Goal: Information Seeking & Learning: Check status

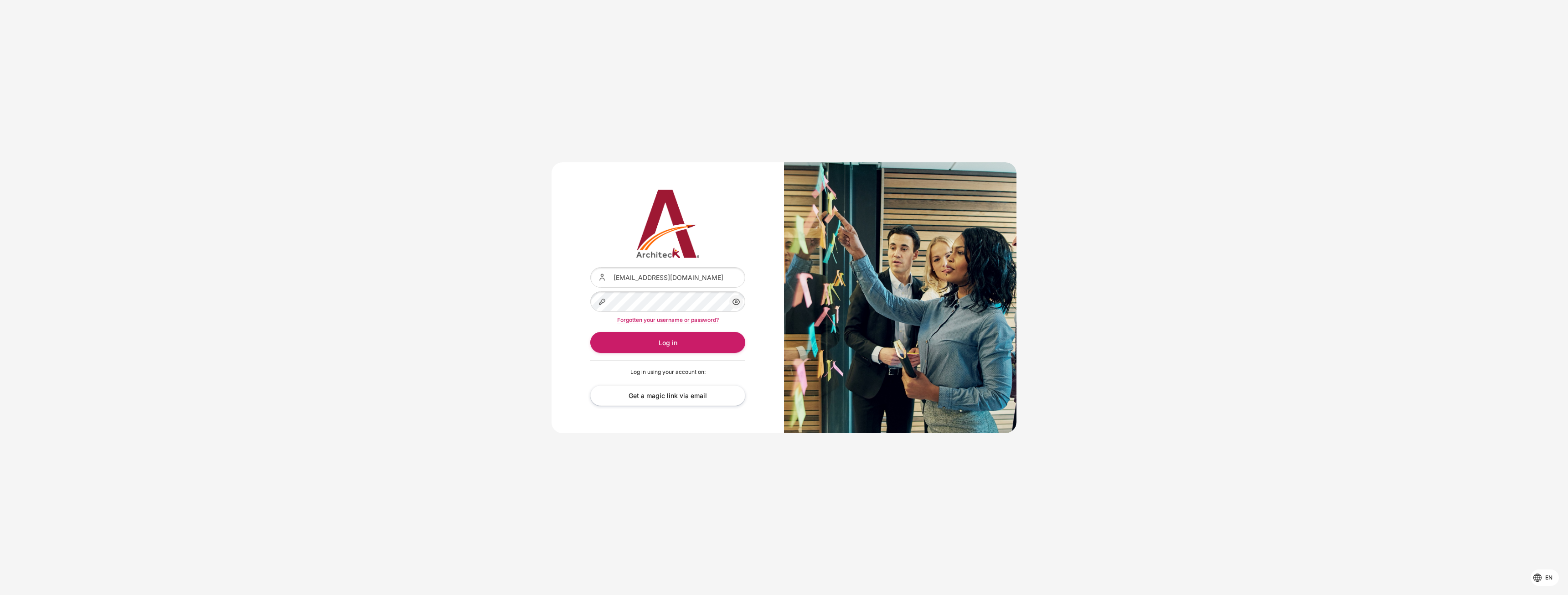
click at [590, 267] on div "Content" at bounding box center [590, 267] width 0 height 0
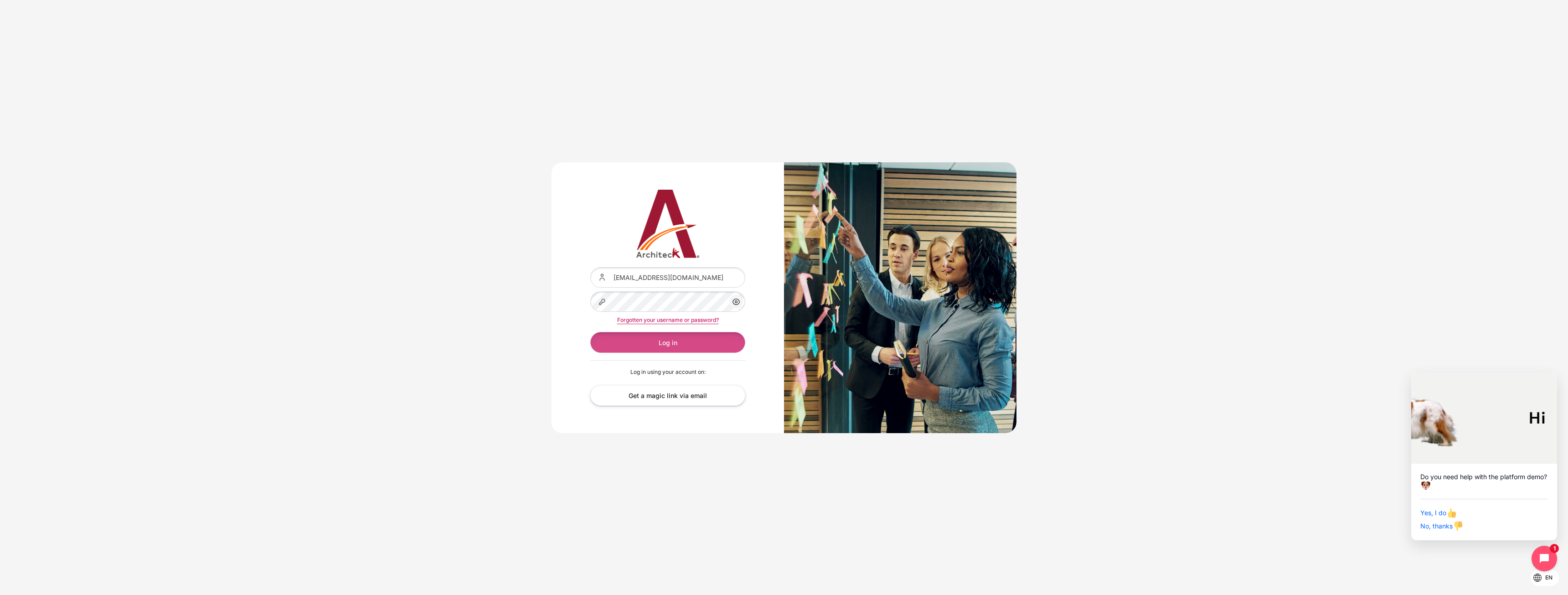
click at [654, 337] on button "Log in" at bounding box center [668, 342] width 155 height 21
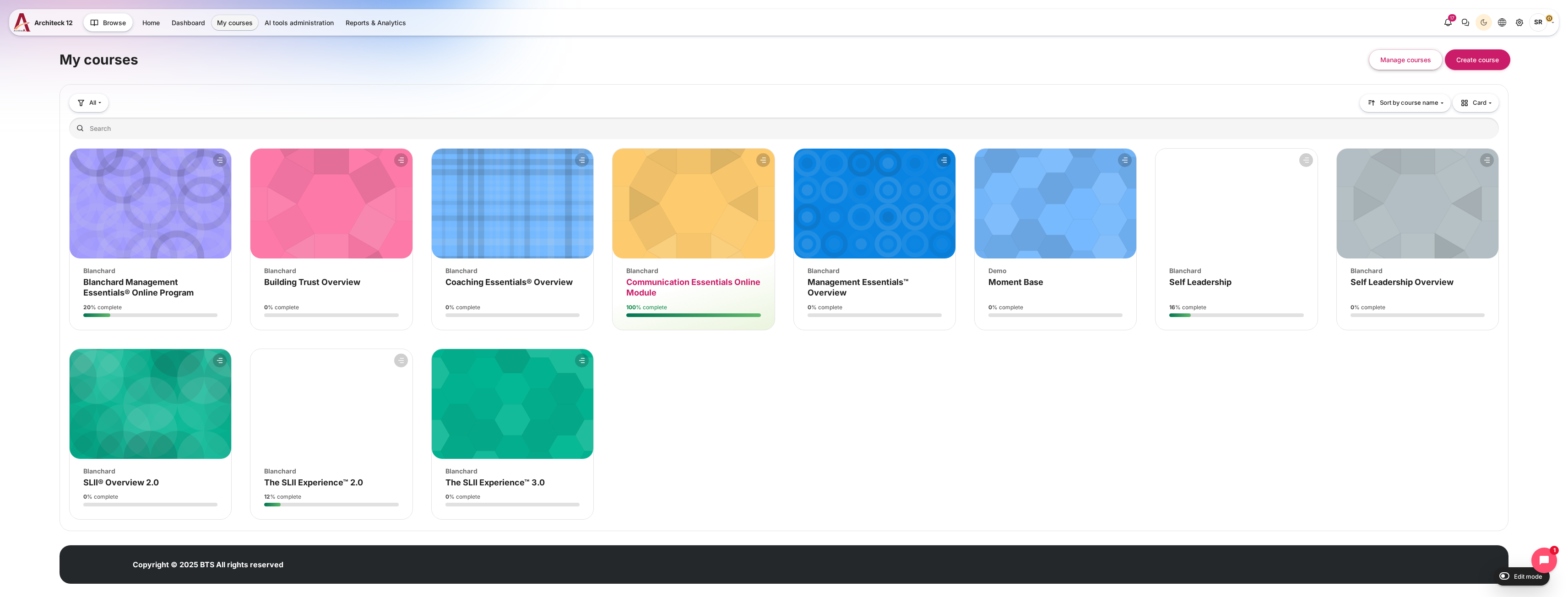
click at [682, 284] on span "Communication Essentials Online Module" at bounding box center [693, 287] width 134 height 20
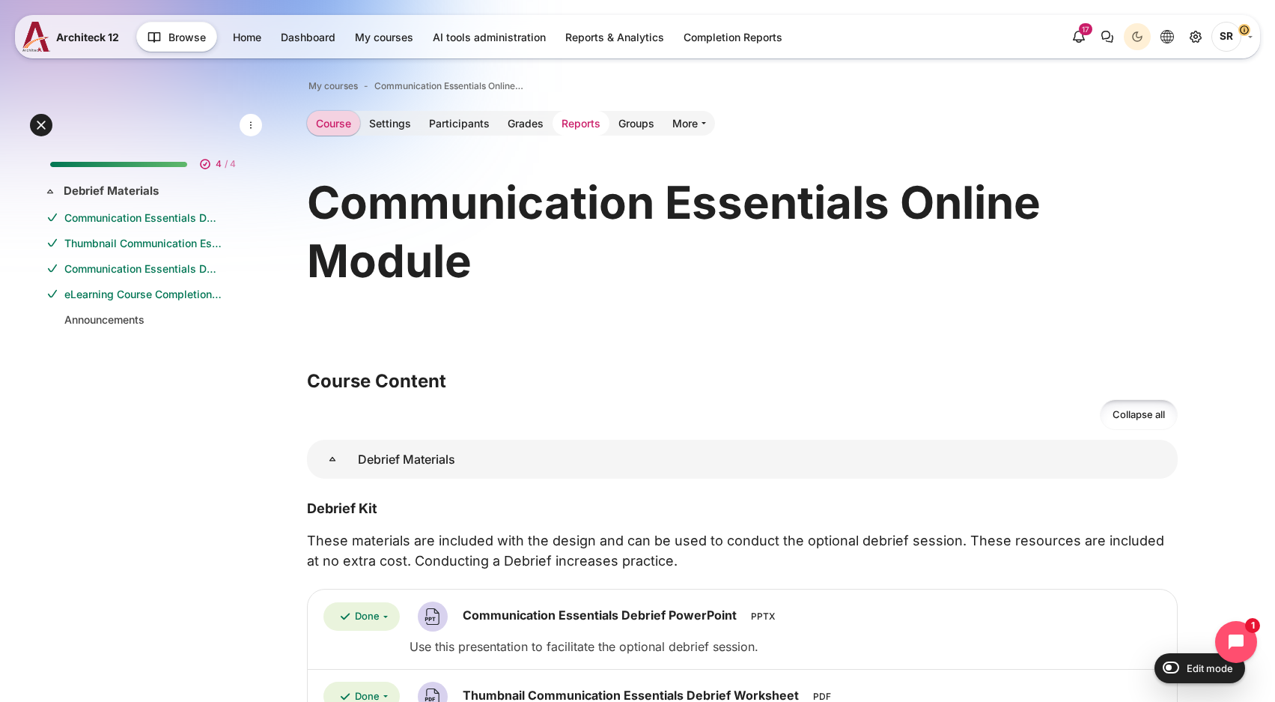
click at [572, 124] on link "Reports" at bounding box center [581, 123] width 57 height 25
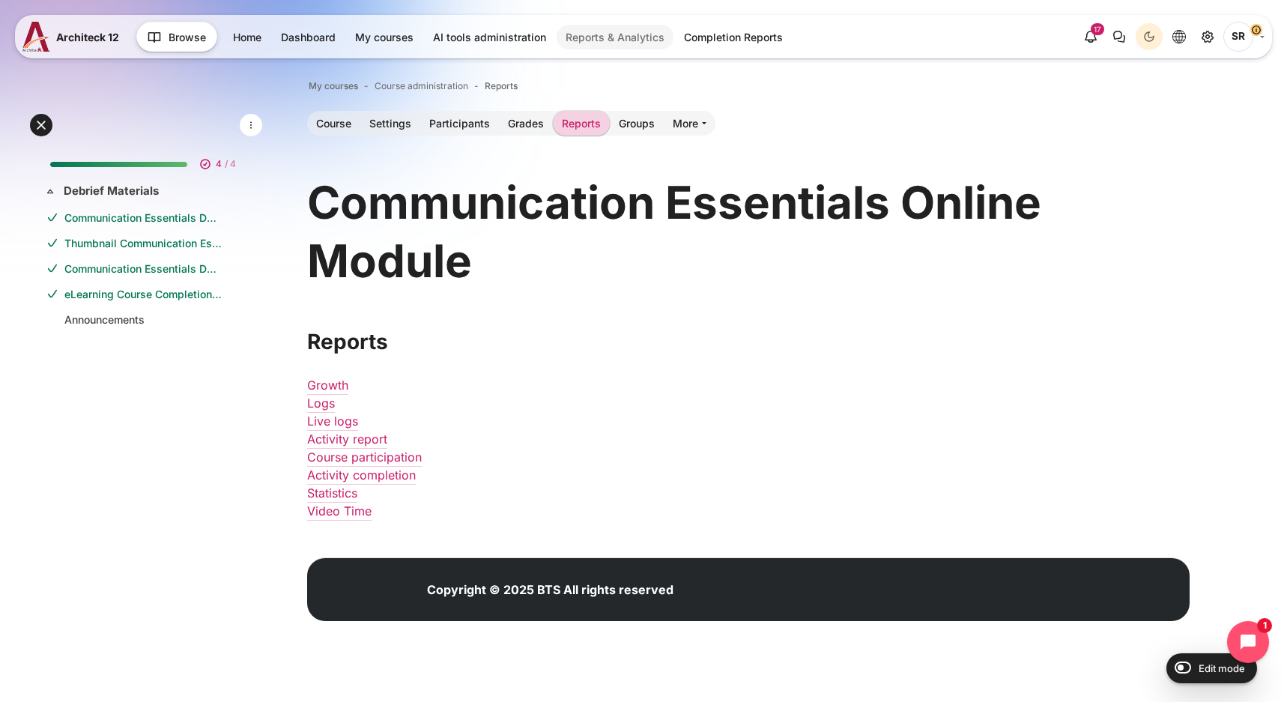
click at [597, 35] on link "Reports & Analytics" at bounding box center [614, 37] width 117 height 25
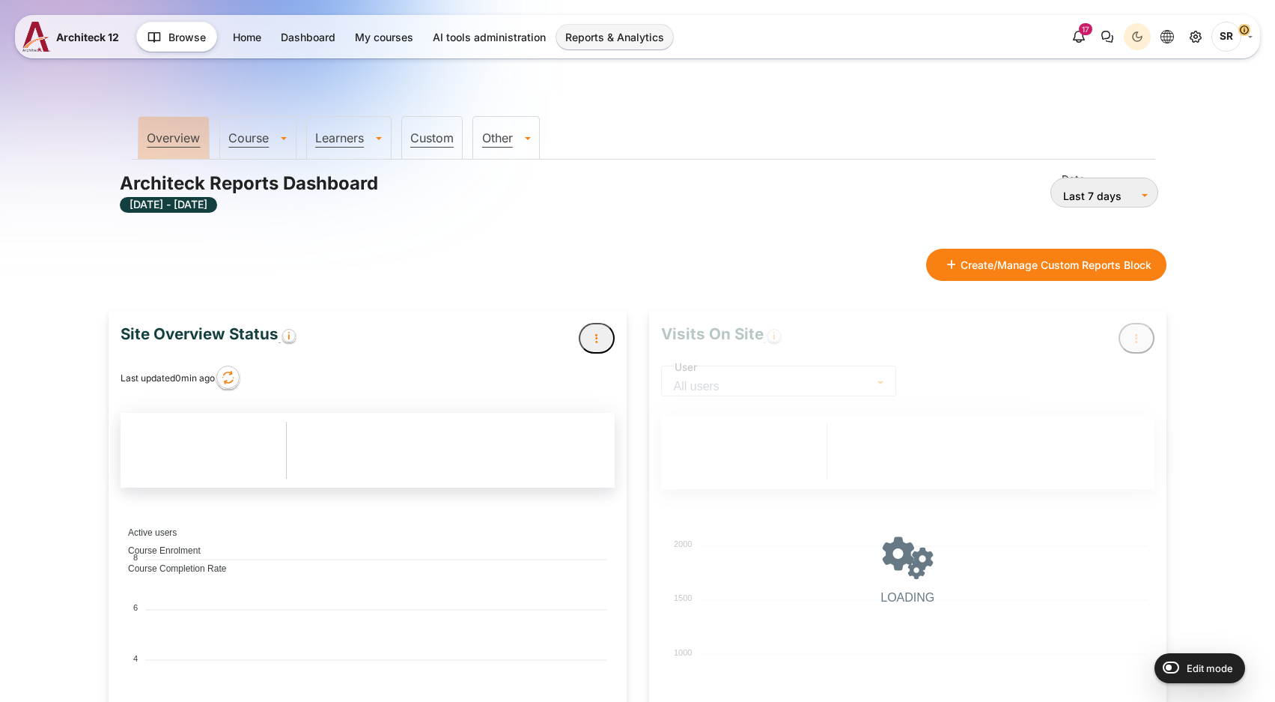
type input "[DATE]"
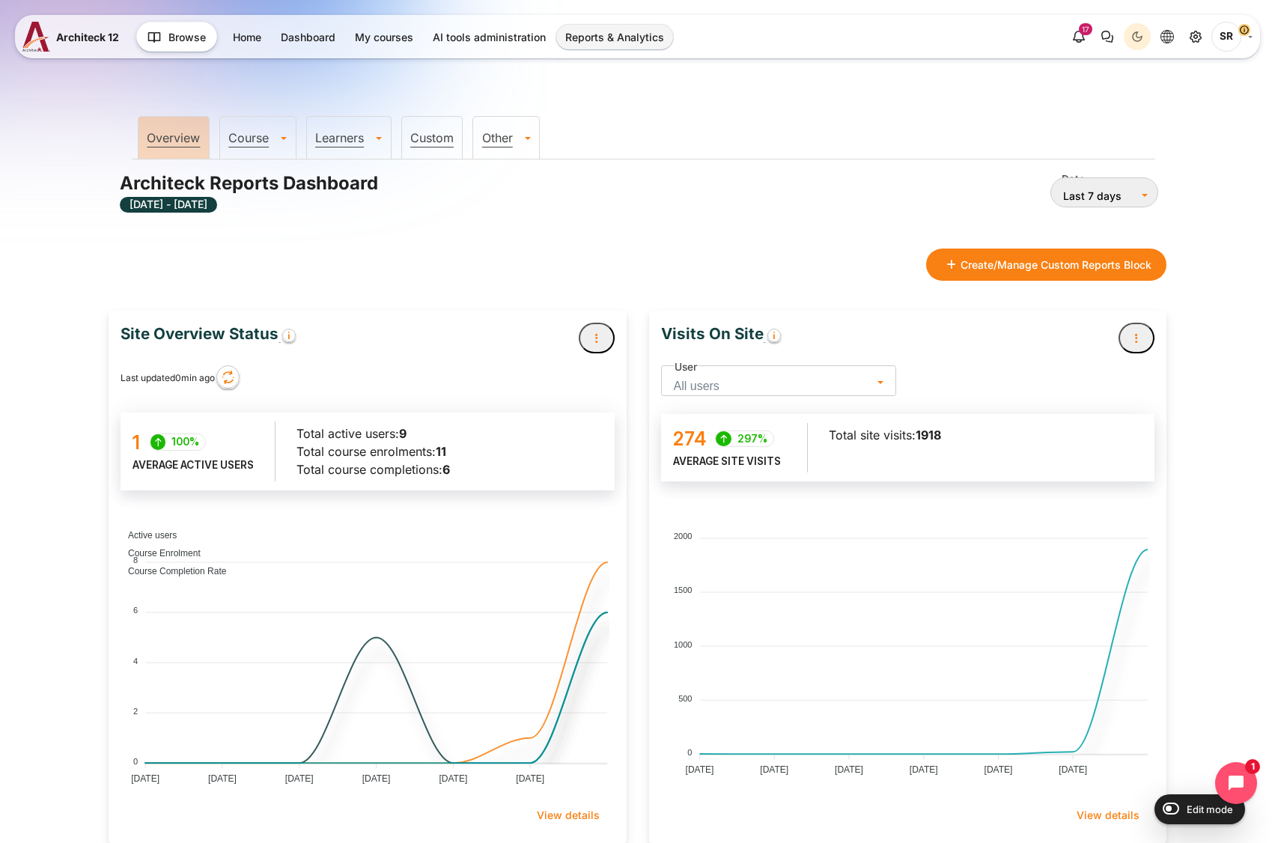
scroll to position [406, 510]
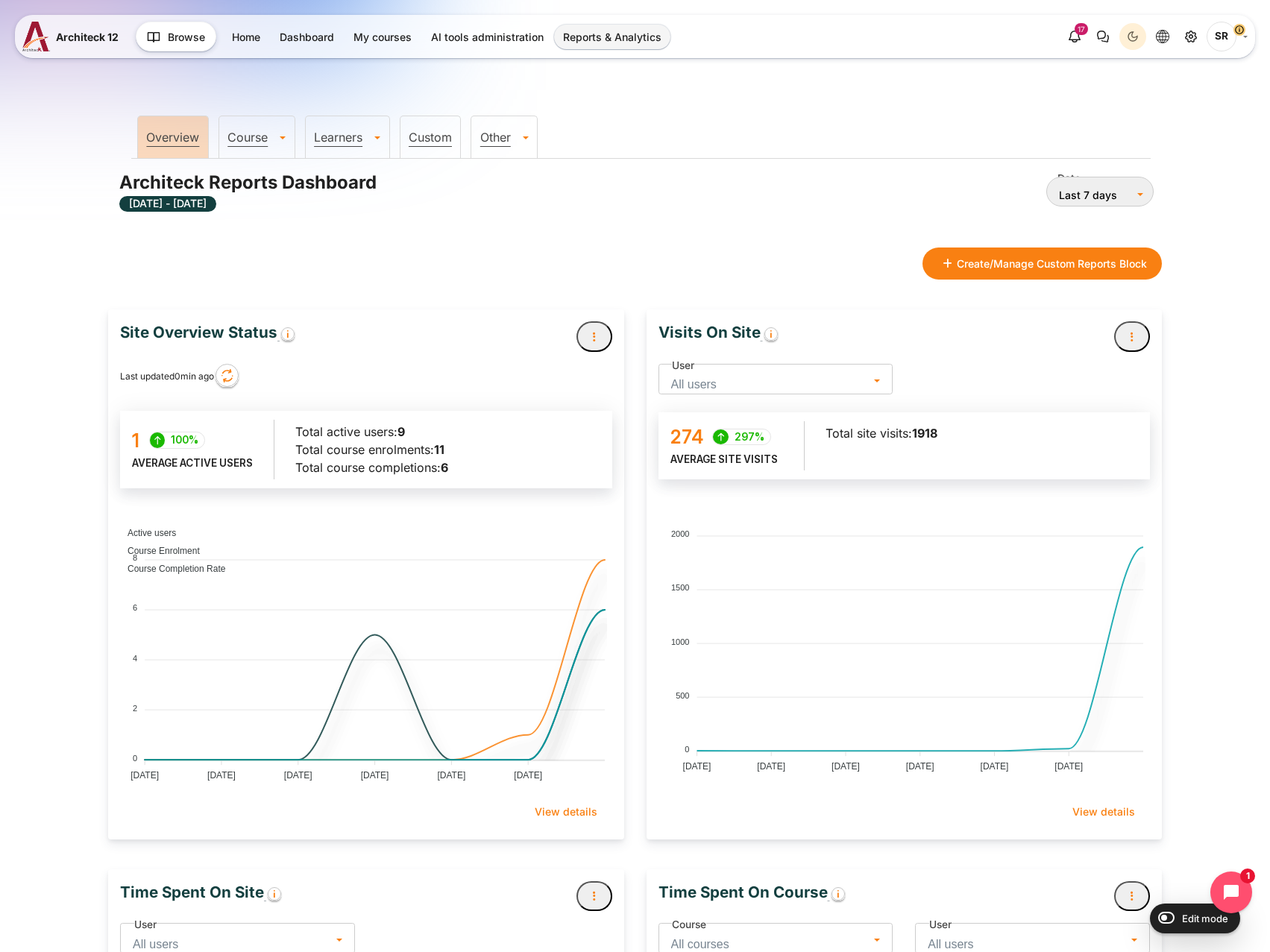
click at [1187, 698] on span "Edit mode" at bounding box center [1205, 919] width 46 height 12
click at [1176, 698] on input "Edit mode" at bounding box center [1163, 917] width 26 height 15
checkbox input "true"
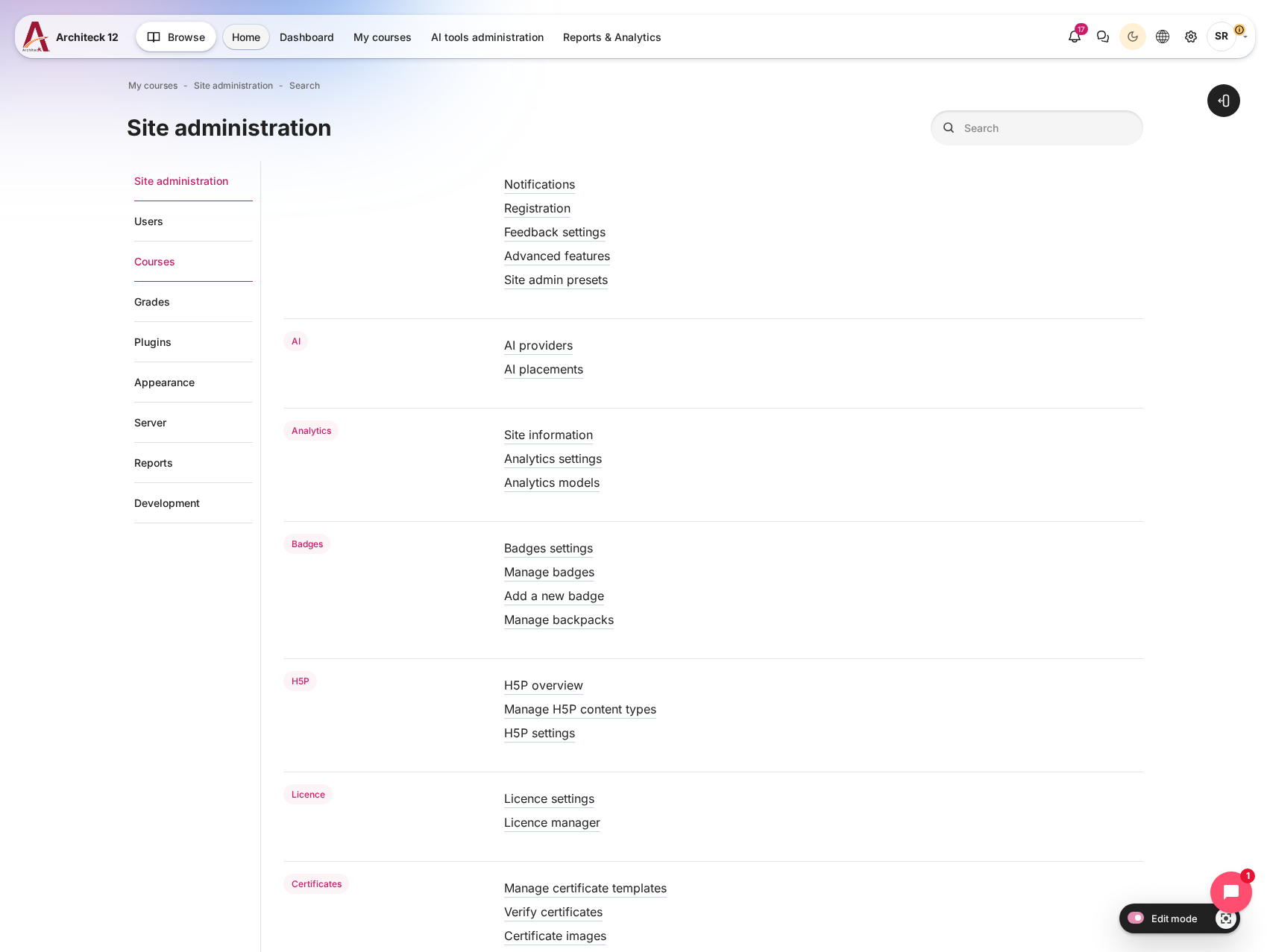
click at [171, 266] on link "Courses" at bounding box center [193, 262] width 119 height 40
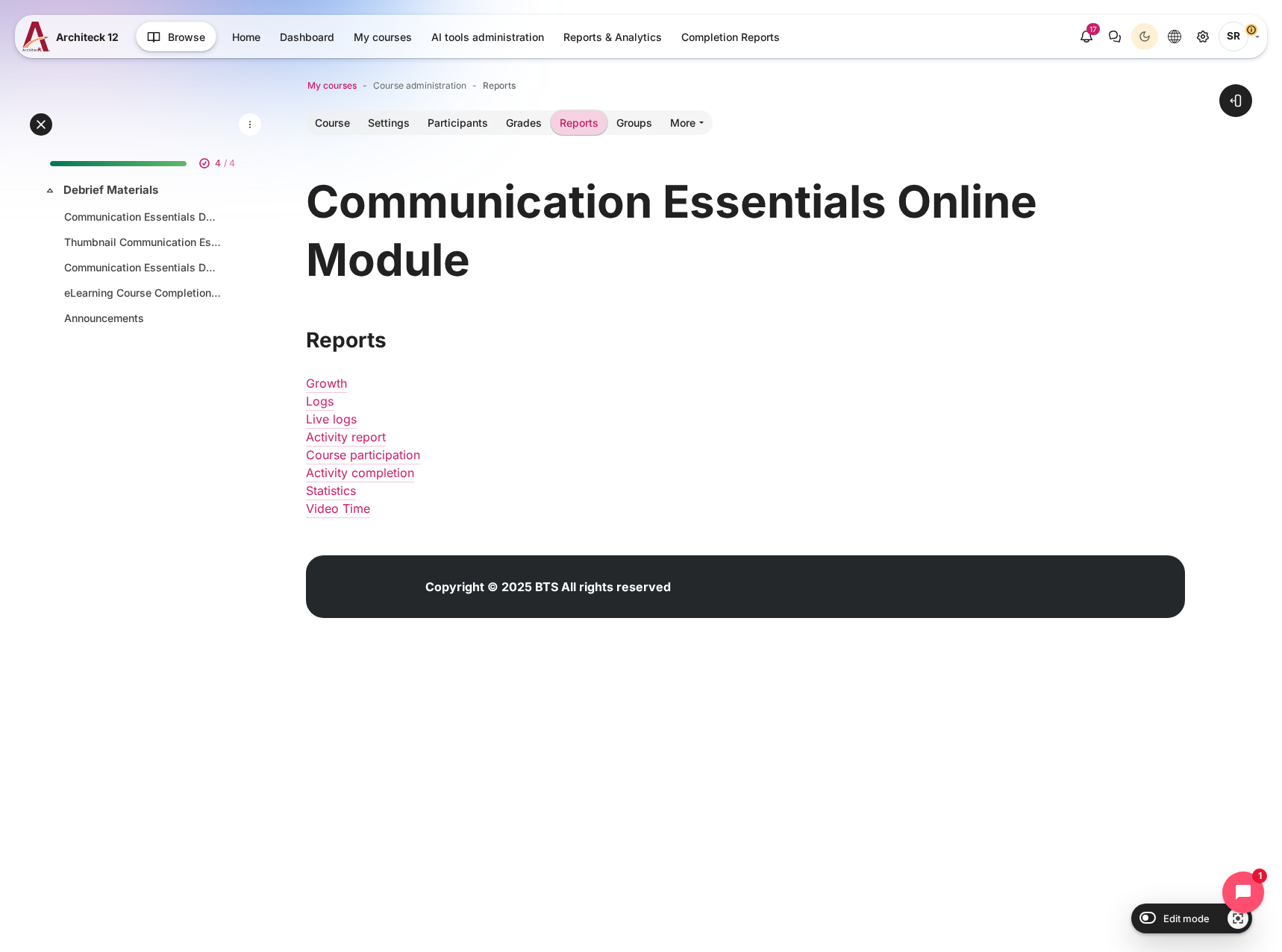
click at [326, 82] on span "My courses" at bounding box center [332, 85] width 49 height 13
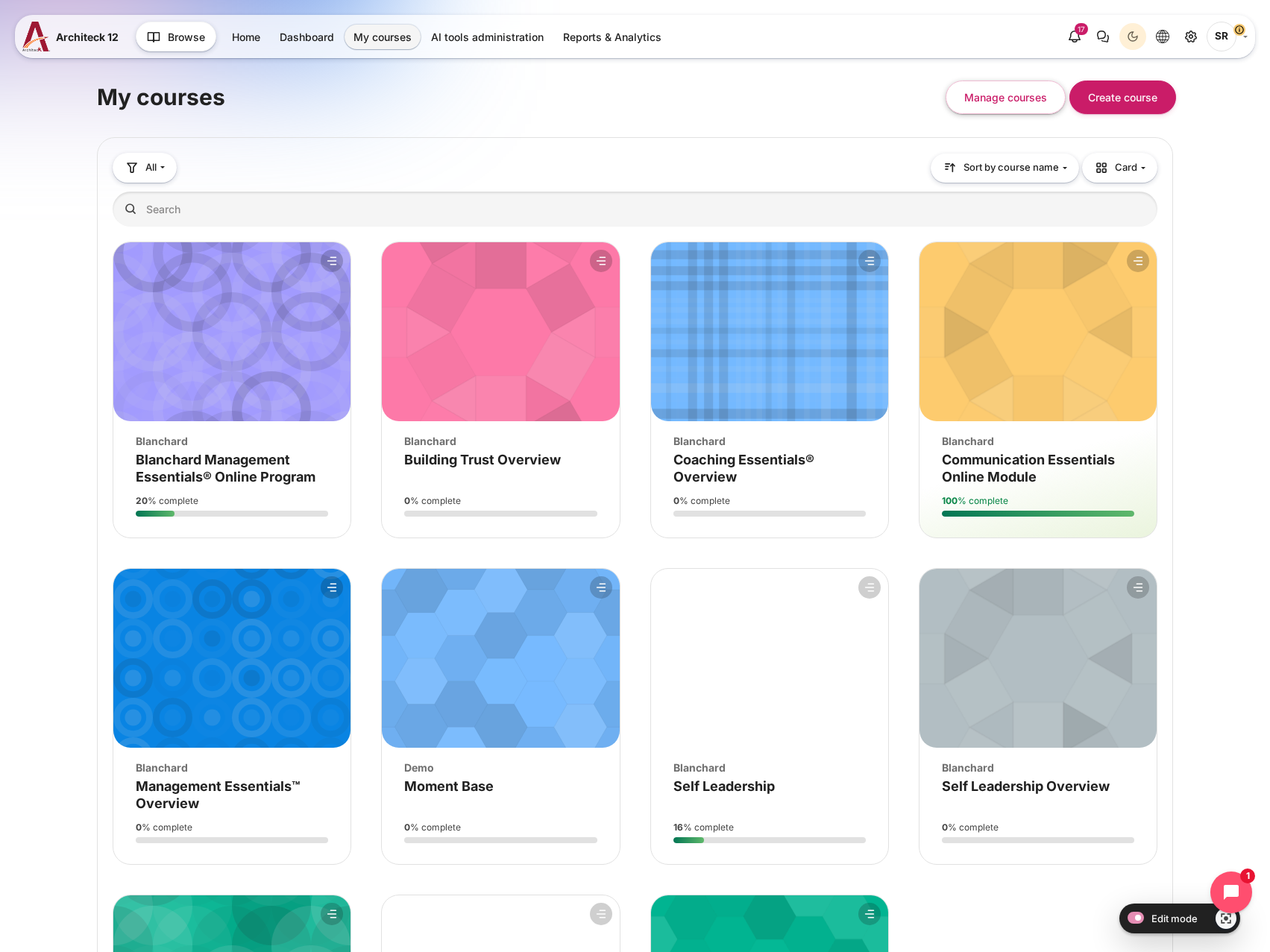
click at [1068, 469] on h4 "Course name Communication Essentials Online Module" at bounding box center [1038, 468] width 192 height 35
click at [1071, 465] on span "Communication Essentials Online Module" at bounding box center [1029, 468] width 173 height 33
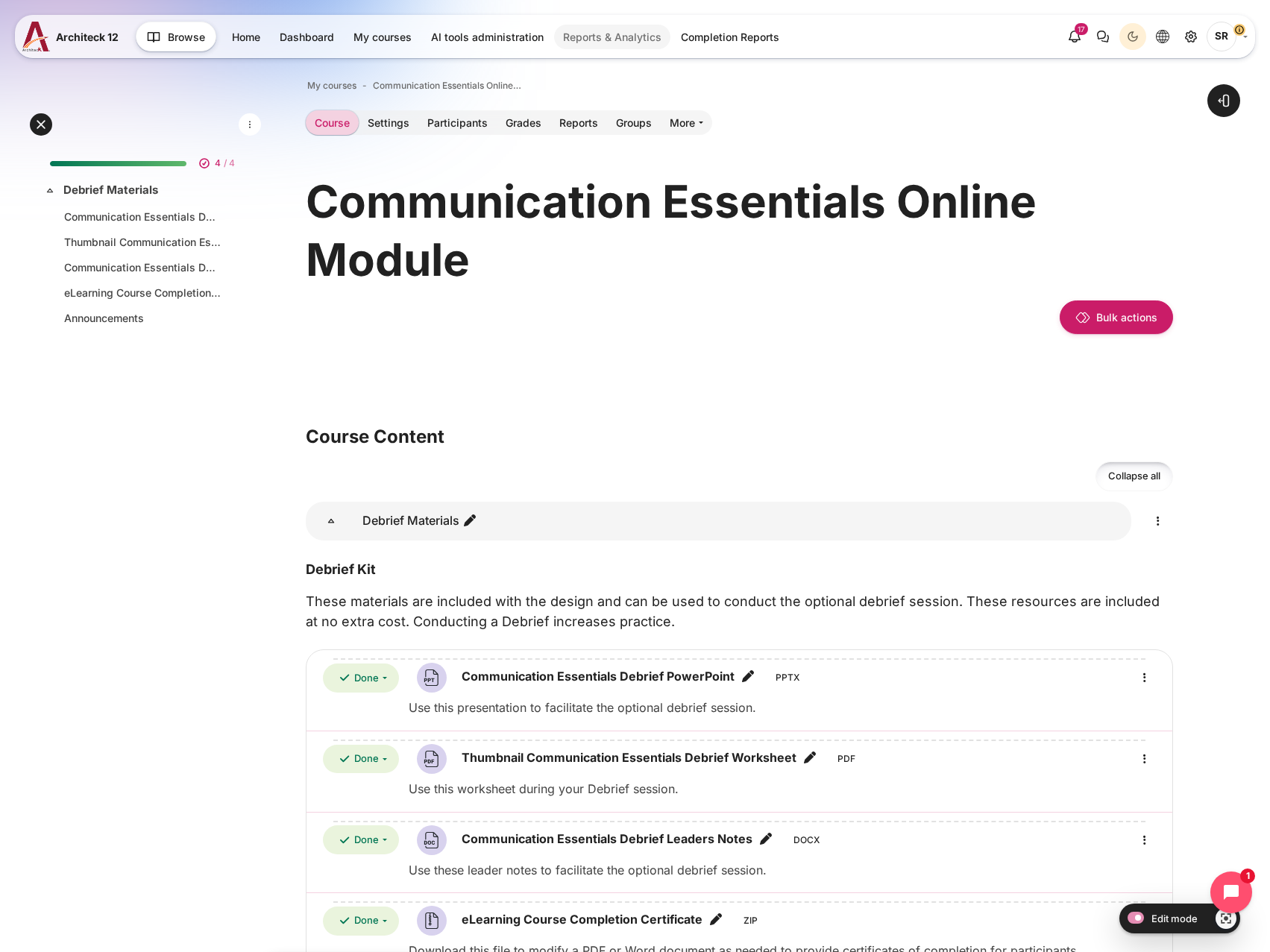
click at [616, 36] on link "Reports & Analytics" at bounding box center [612, 37] width 117 height 25
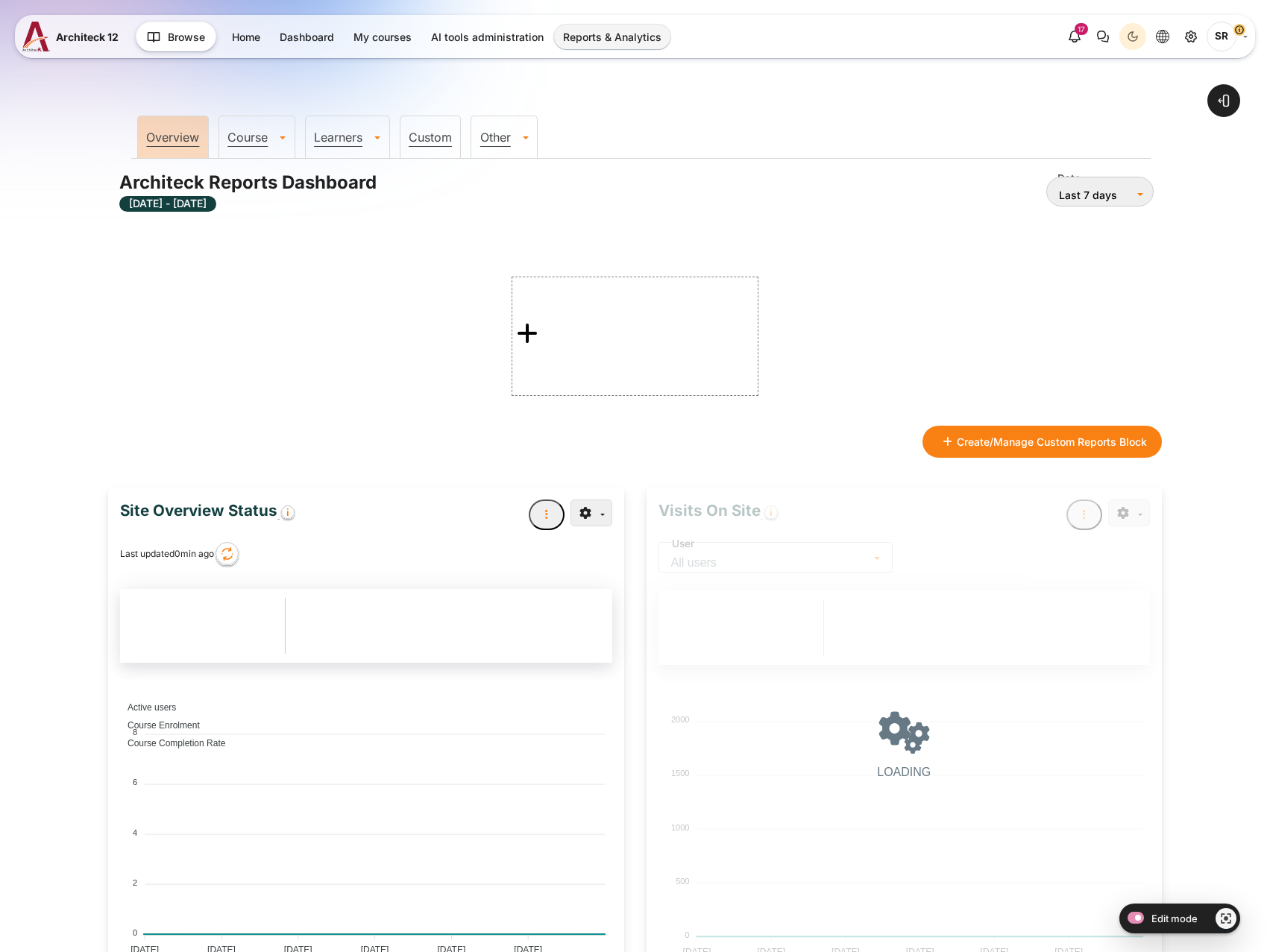
type input "12 Sep 2025"
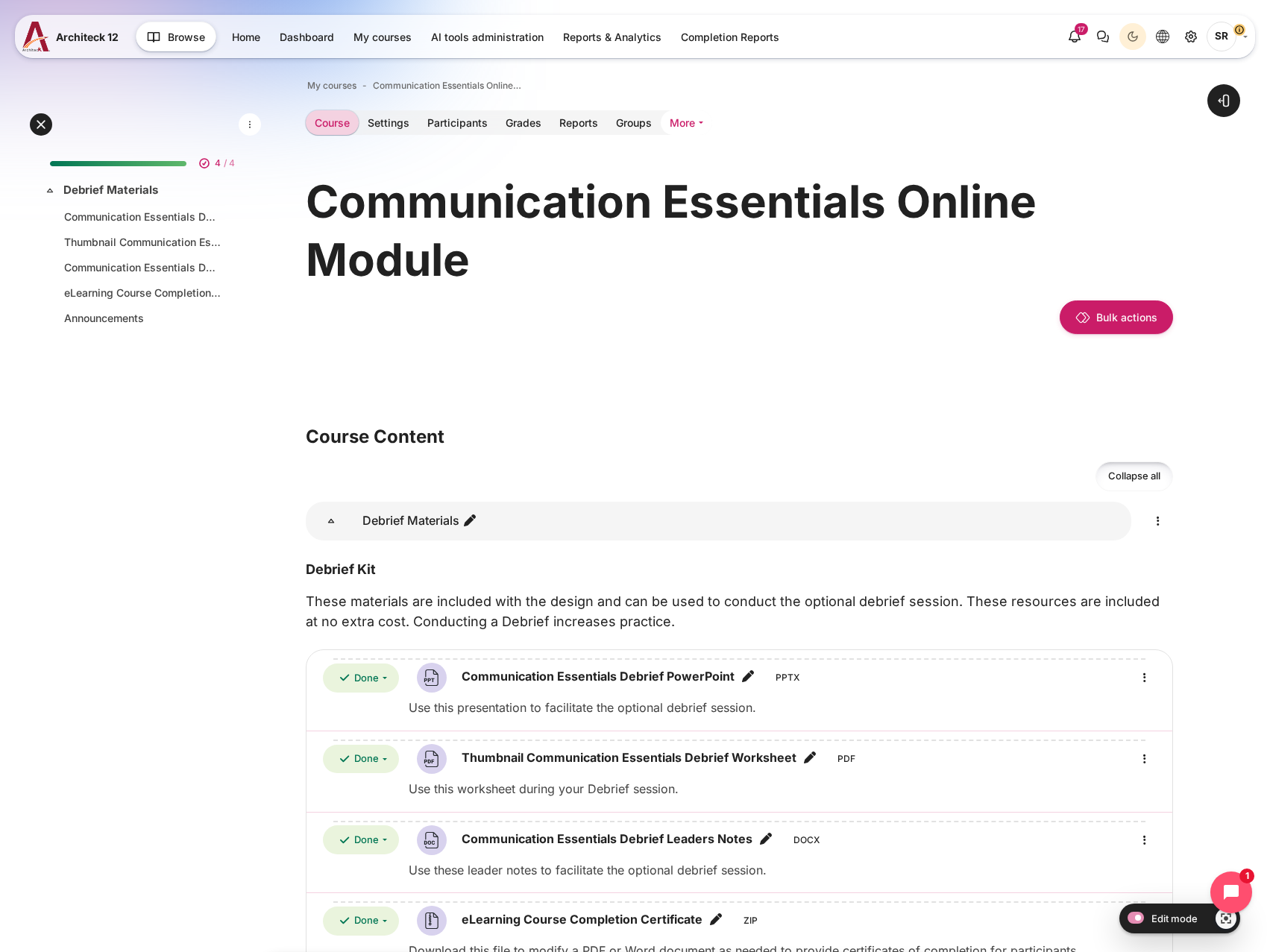
click at [678, 121] on link "More" at bounding box center [686, 122] width 52 height 25
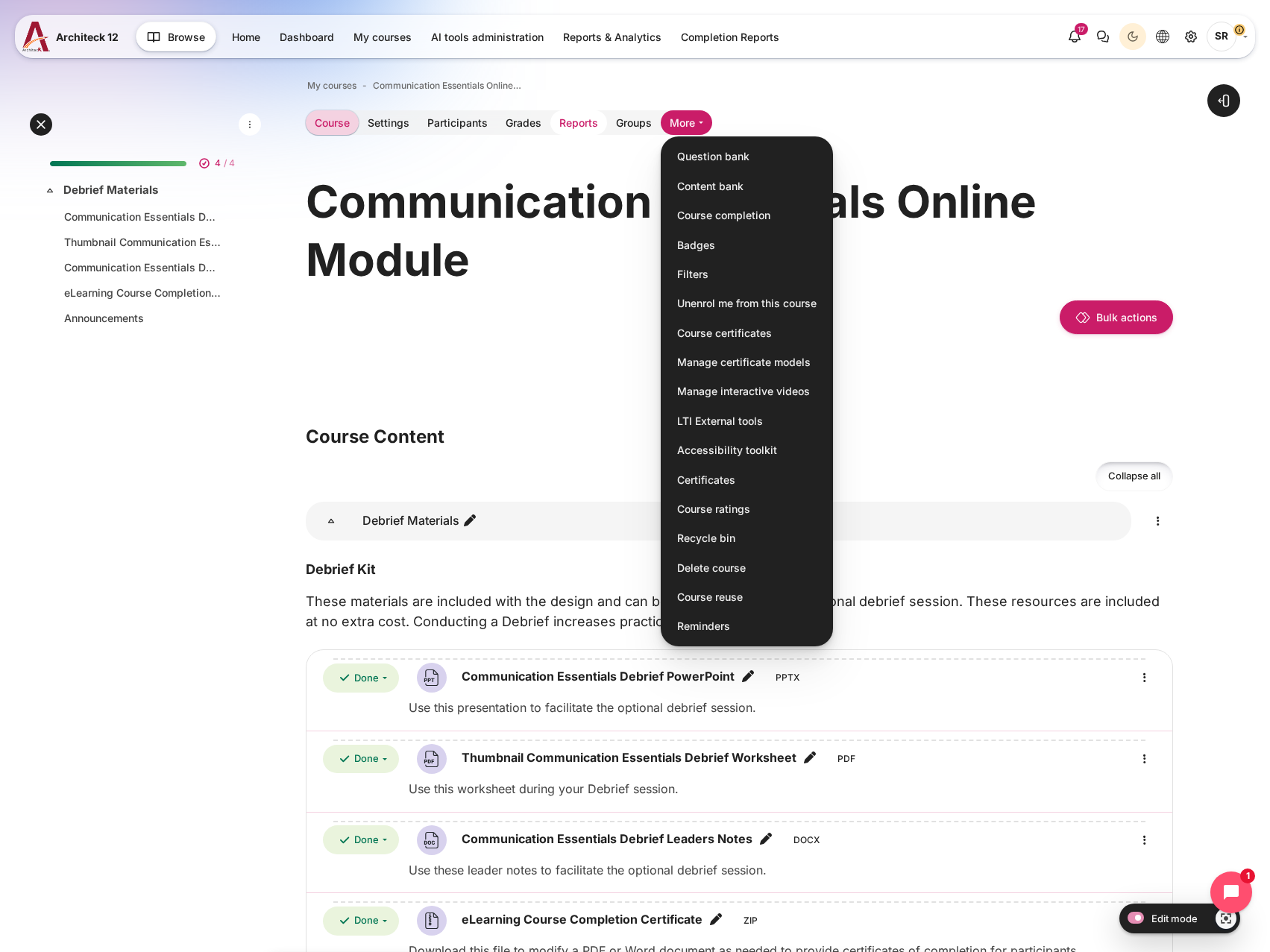
click at [567, 120] on link "Reports" at bounding box center [579, 122] width 57 height 25
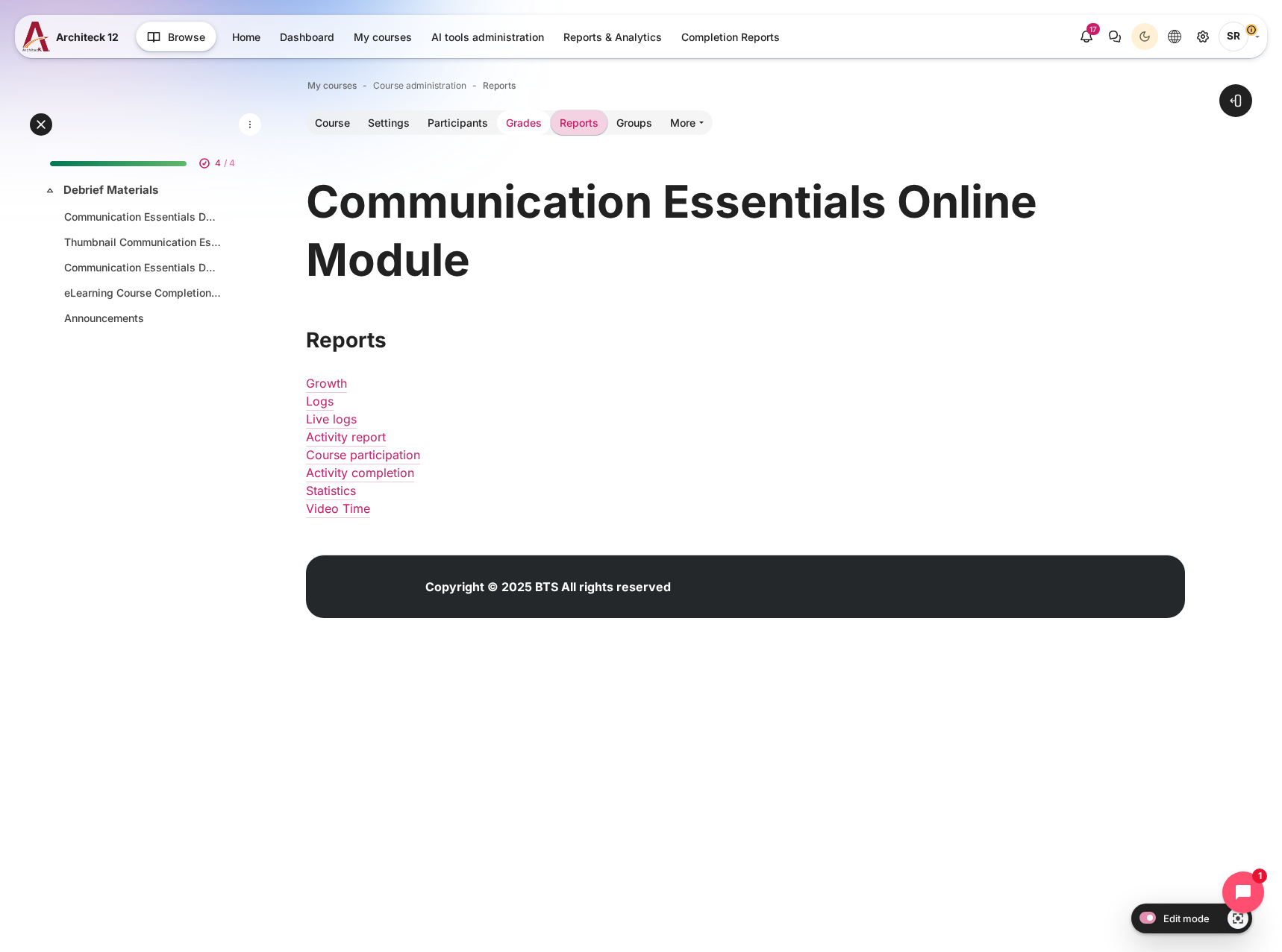
click at [528, 116] on link "Grades" at bounding box center [524, 122] width 54 height 25
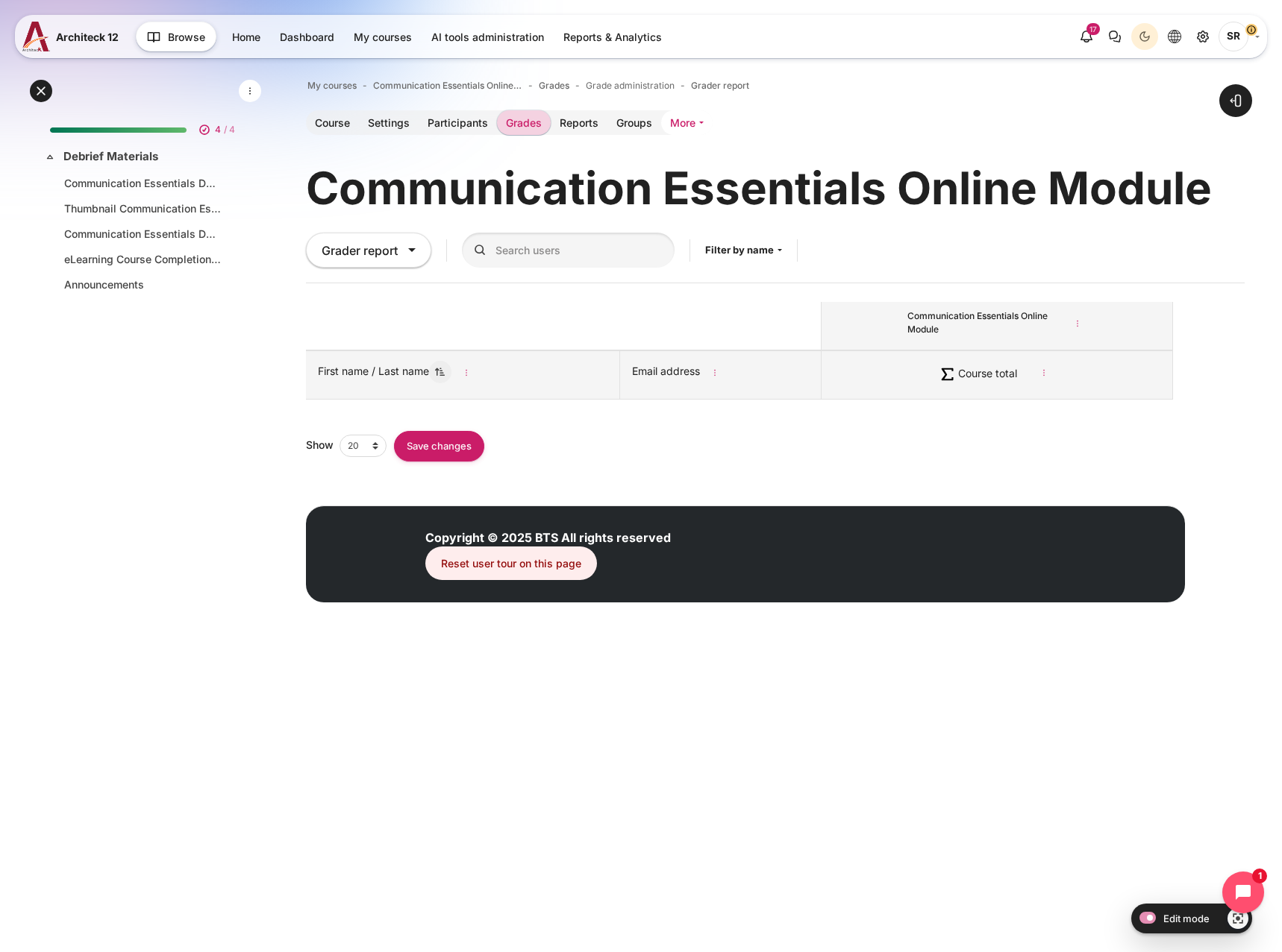
click at [696, 123] on link "More" at bounding box center [686, 122] width 52 height 25
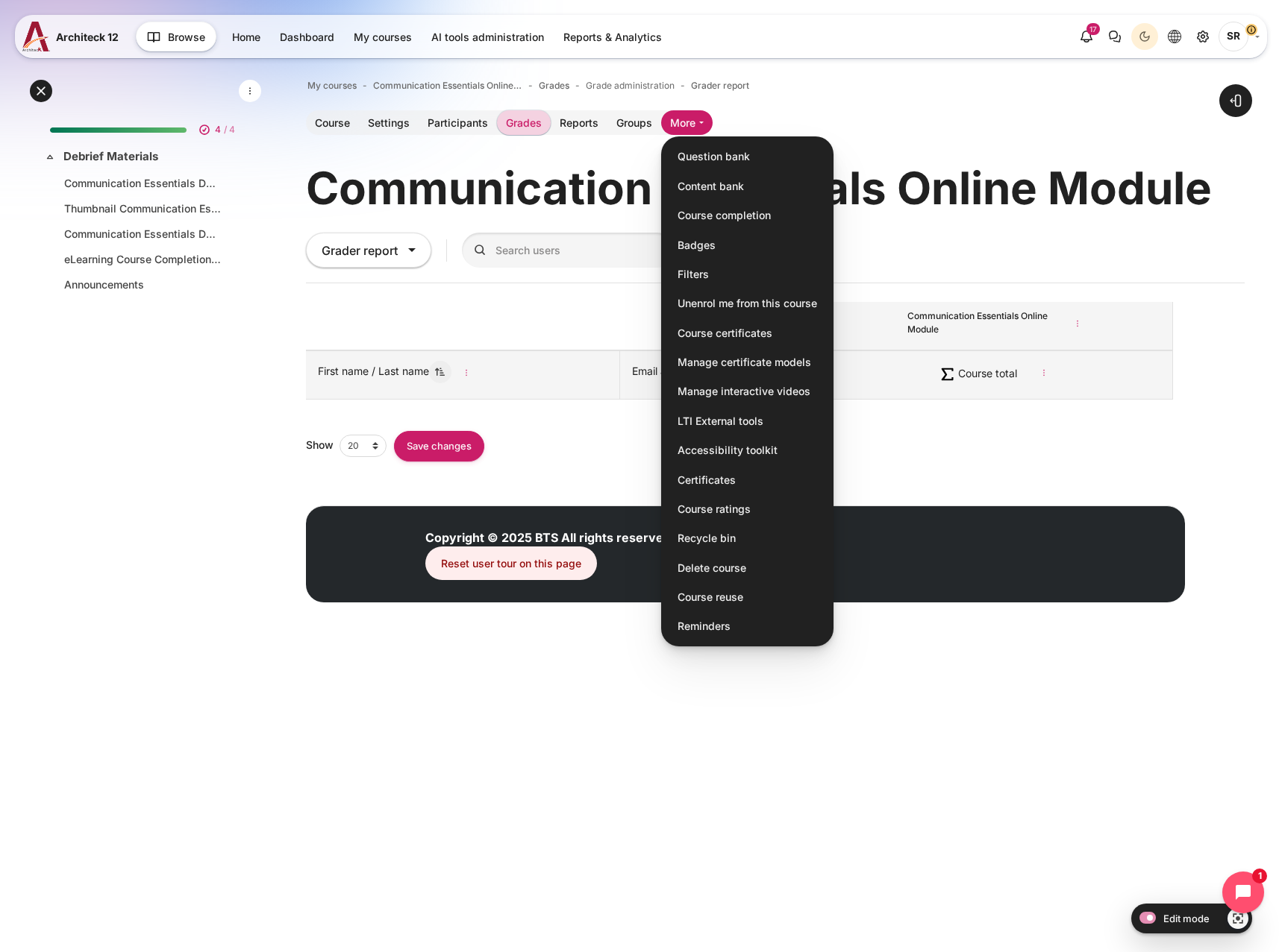
click at [602, 680] on html "Skip to main content Expand all Collapse all 4 / 4 Expand" at bounding box center [641, 340] width 1282 height 680
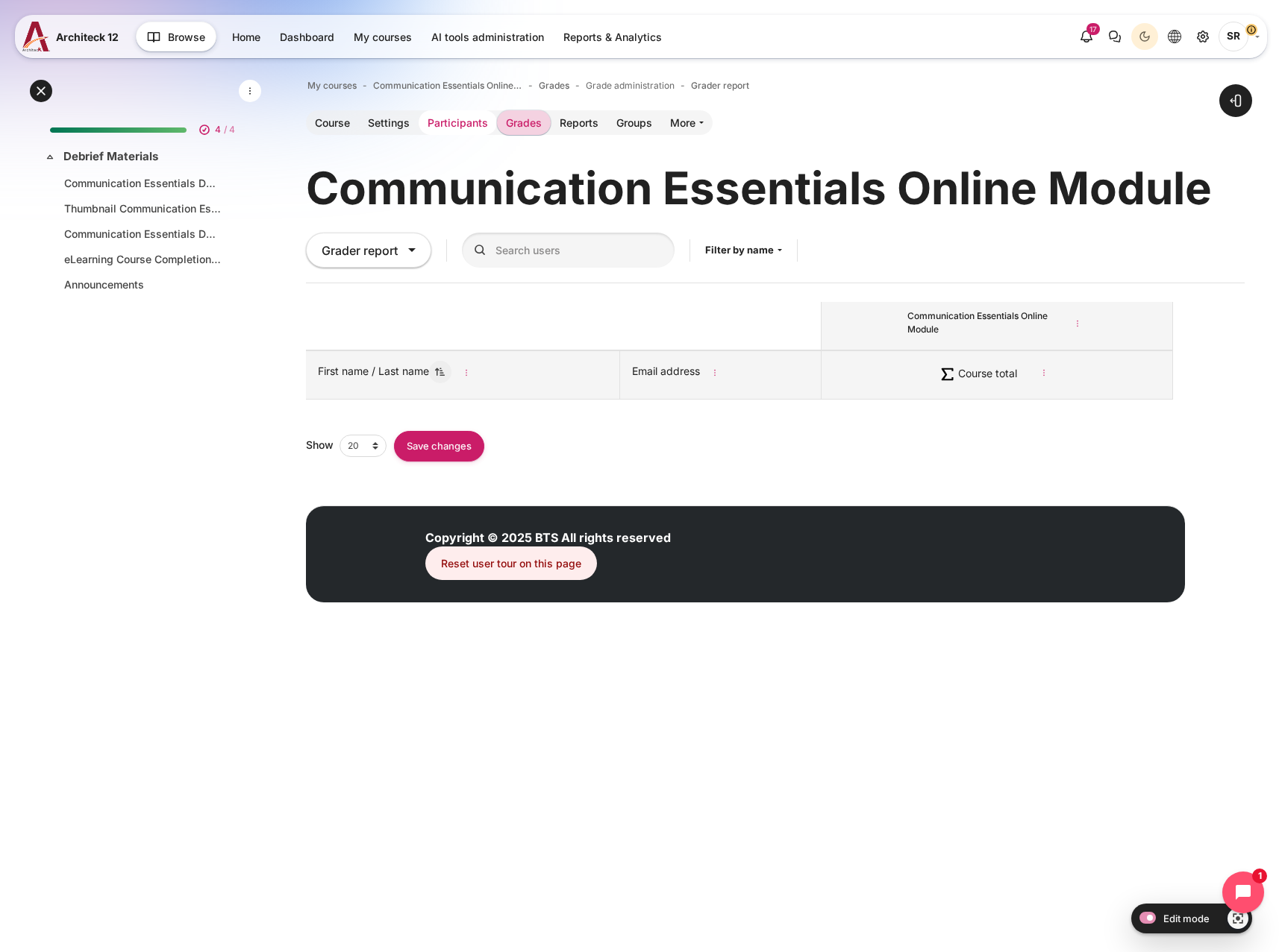
click at [437, 115] on link "Participants" at bounding box center [457, 122] width 79 height 25
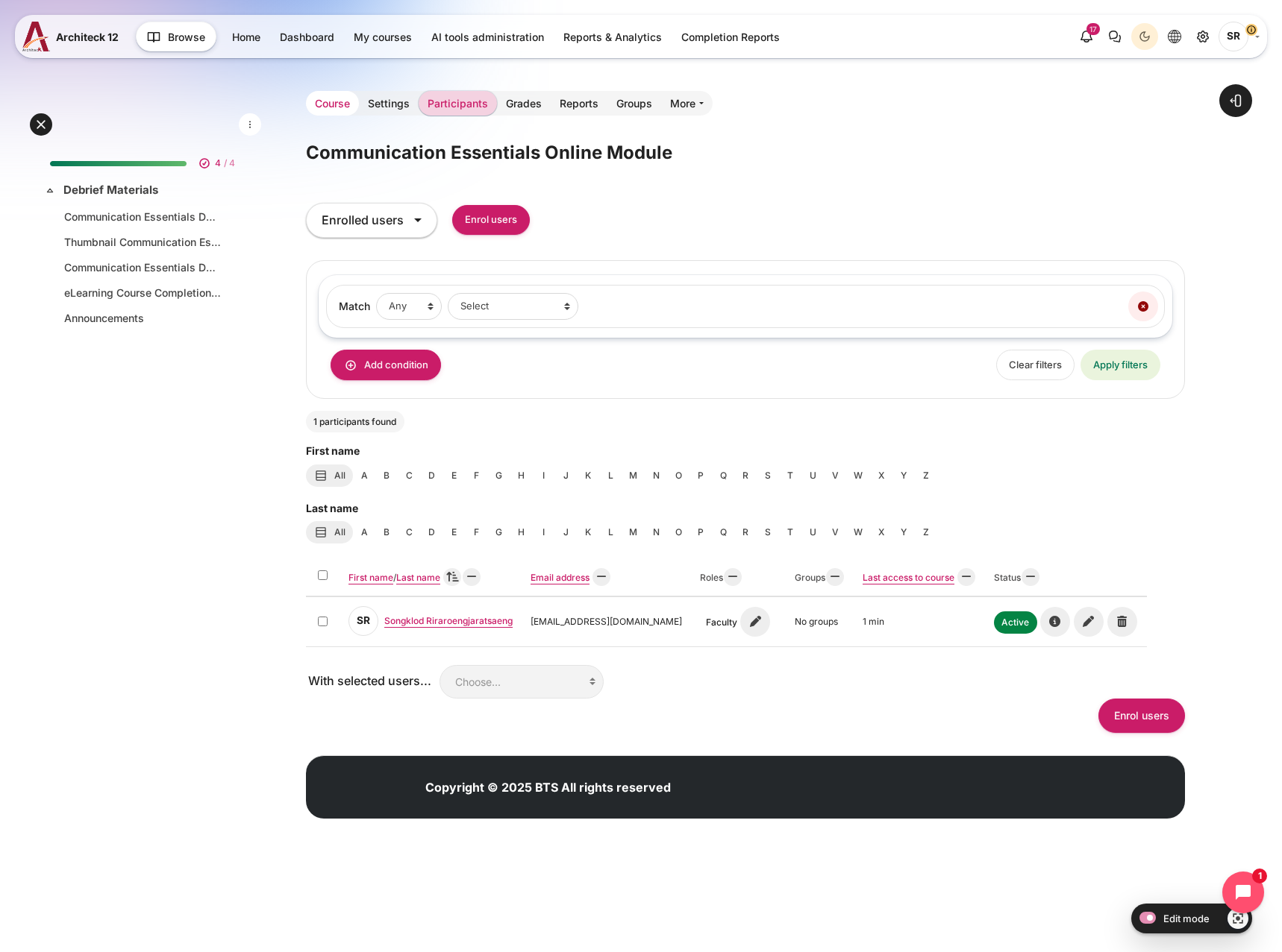
click at [338, 98] on link "Course" at bounding box center [332, 103] width 53 height 25
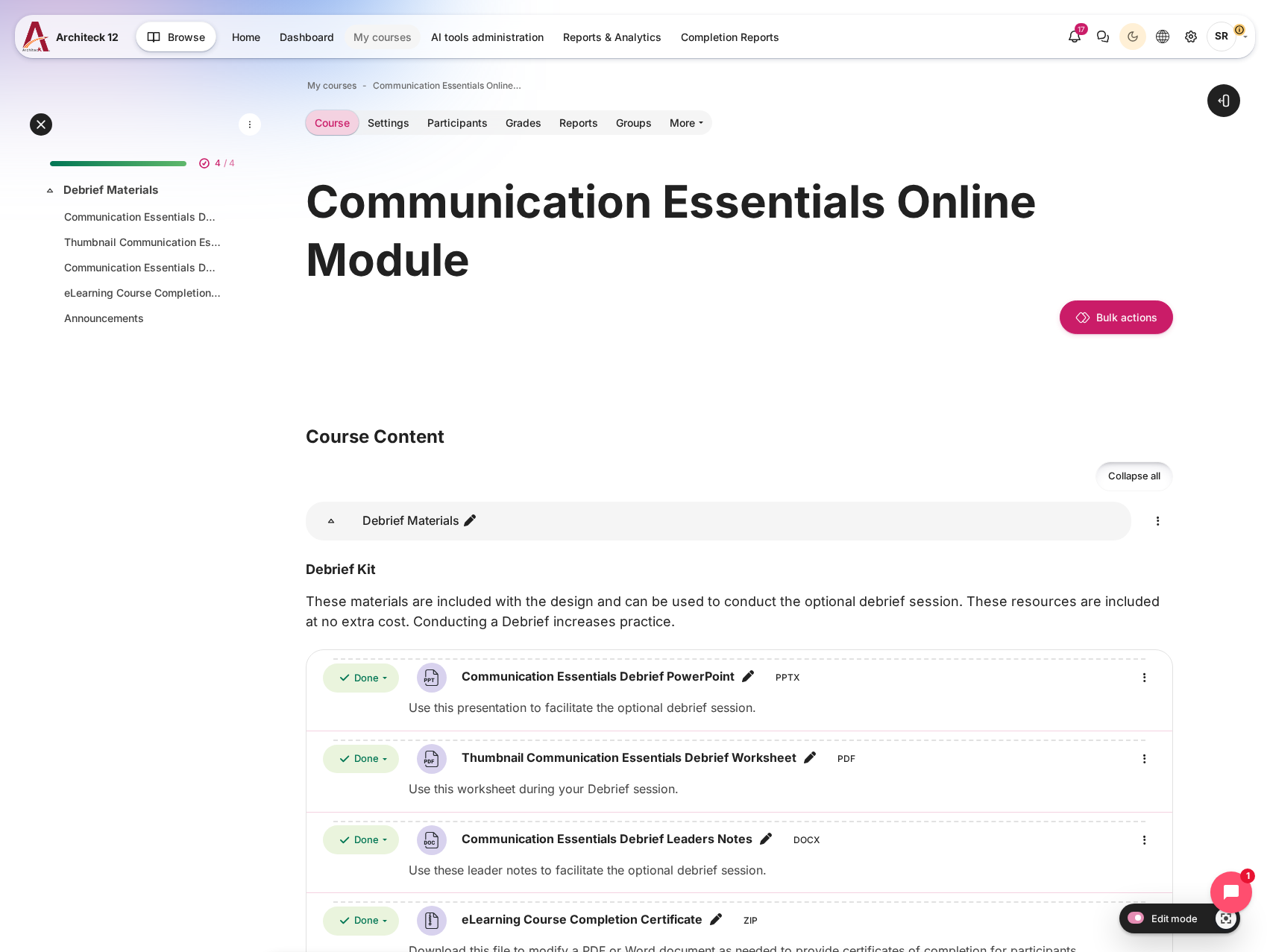
click at [387, 41] on link "My courses" at bounding box center [382, 37] width 76 height 25
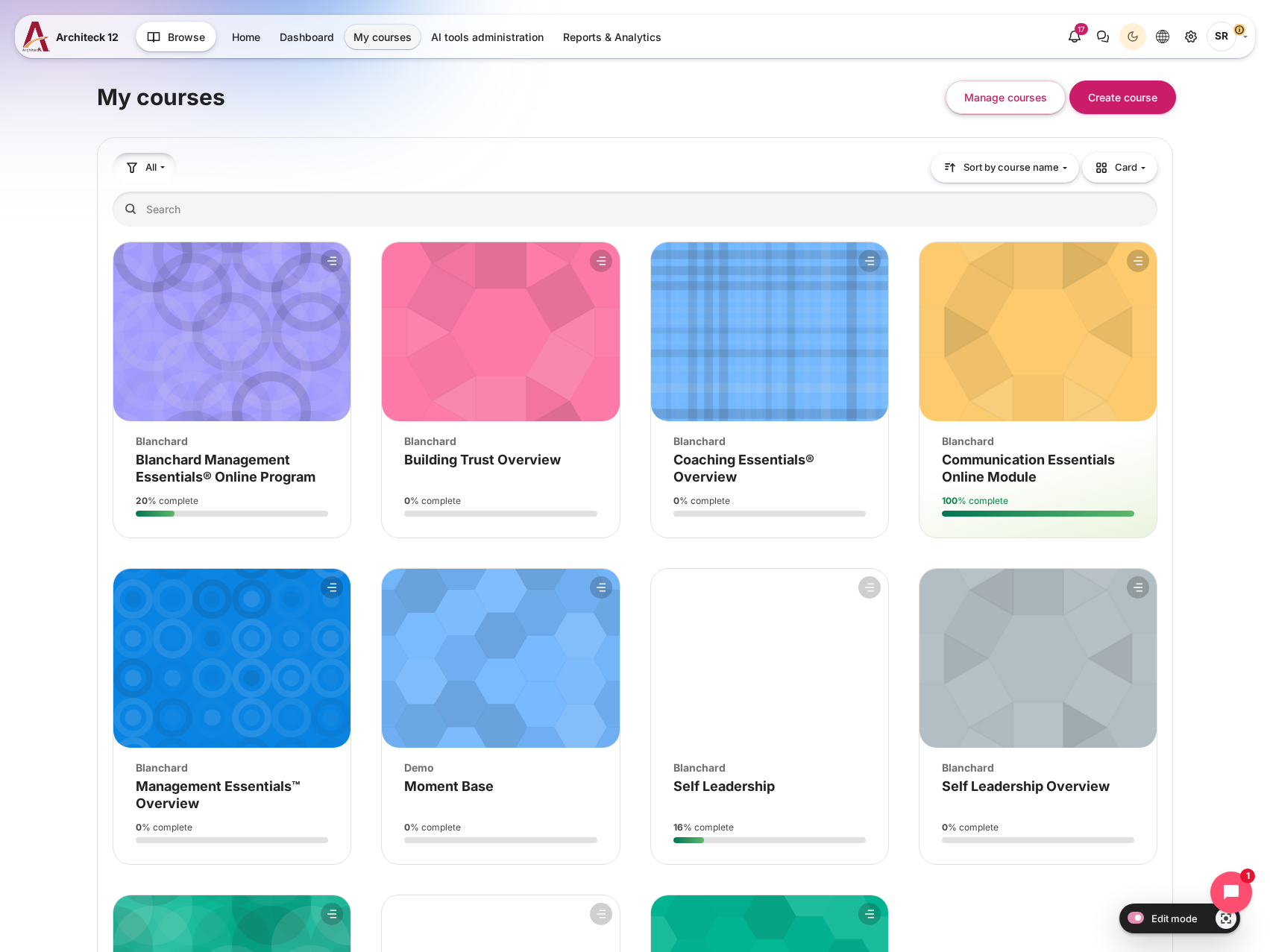
click at [153, 161] on span "All" at bounding box center [150, 167] width 11 height 15
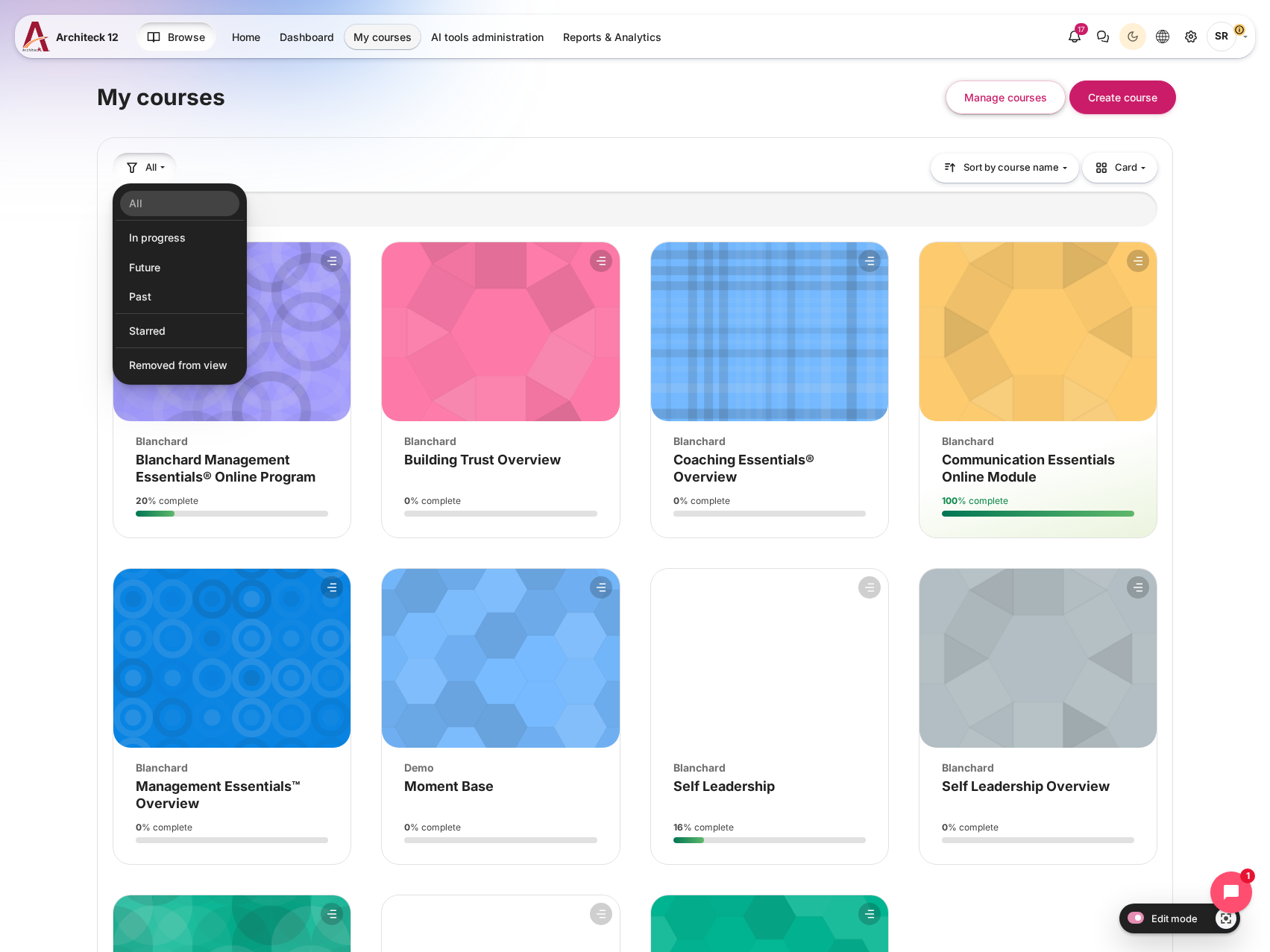
click at [164, 33] on button "Browse" at bounding box center [175, 37] width 81 height 30
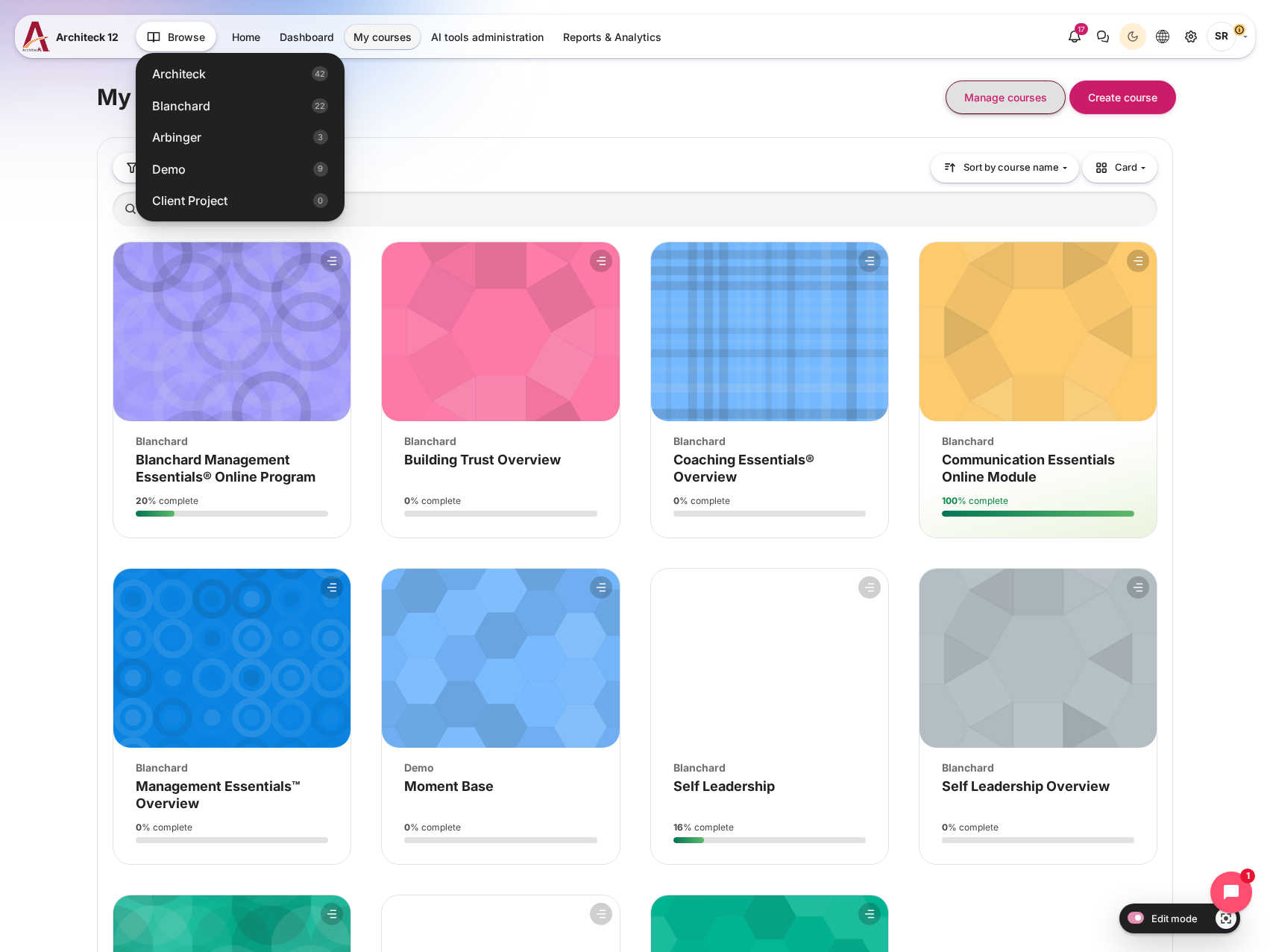
click at [984, 92] on button "Manage courses" at bounding box center [1006, 98] width 121 height 34
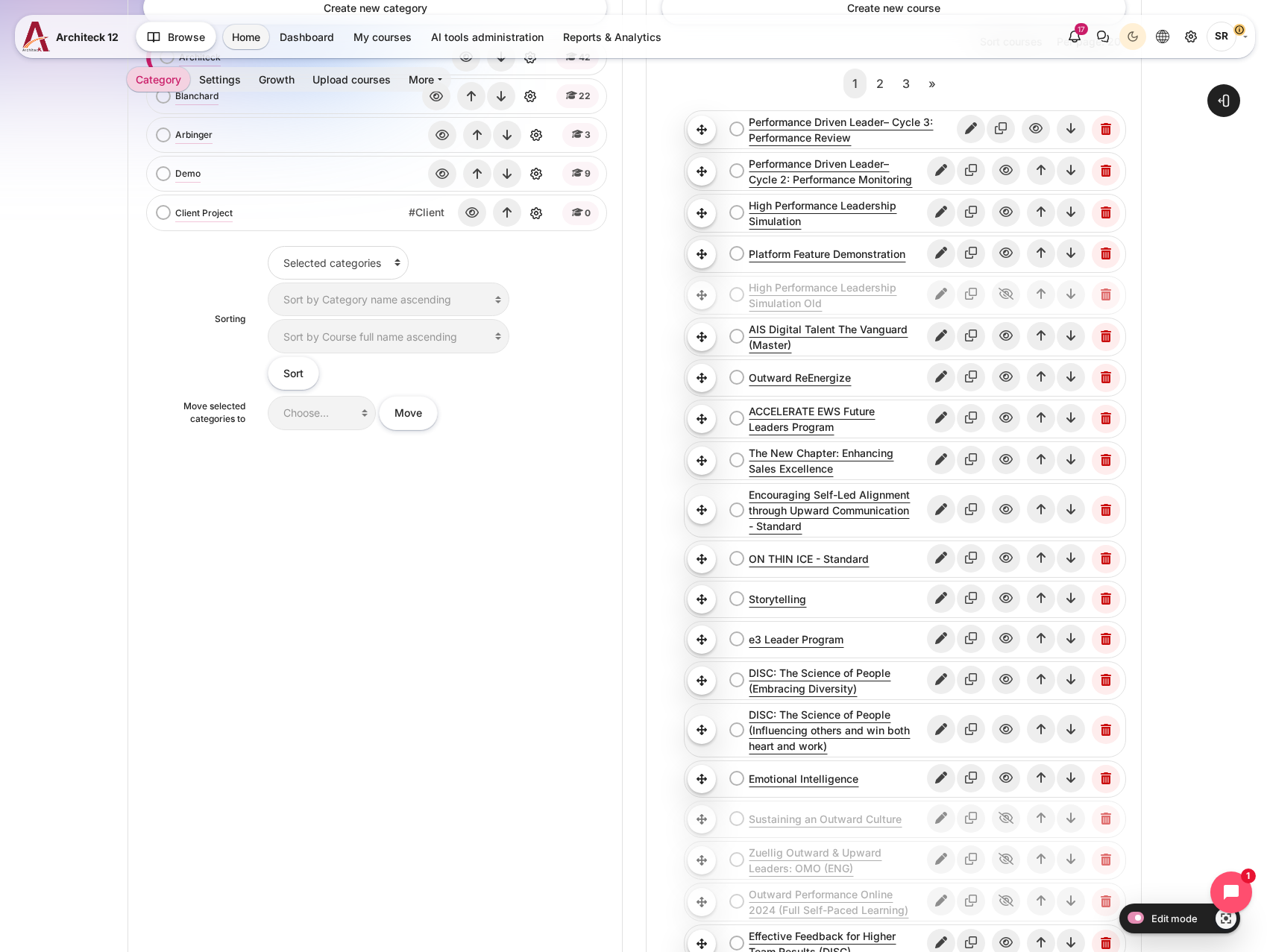
scroll to position [149, 0]
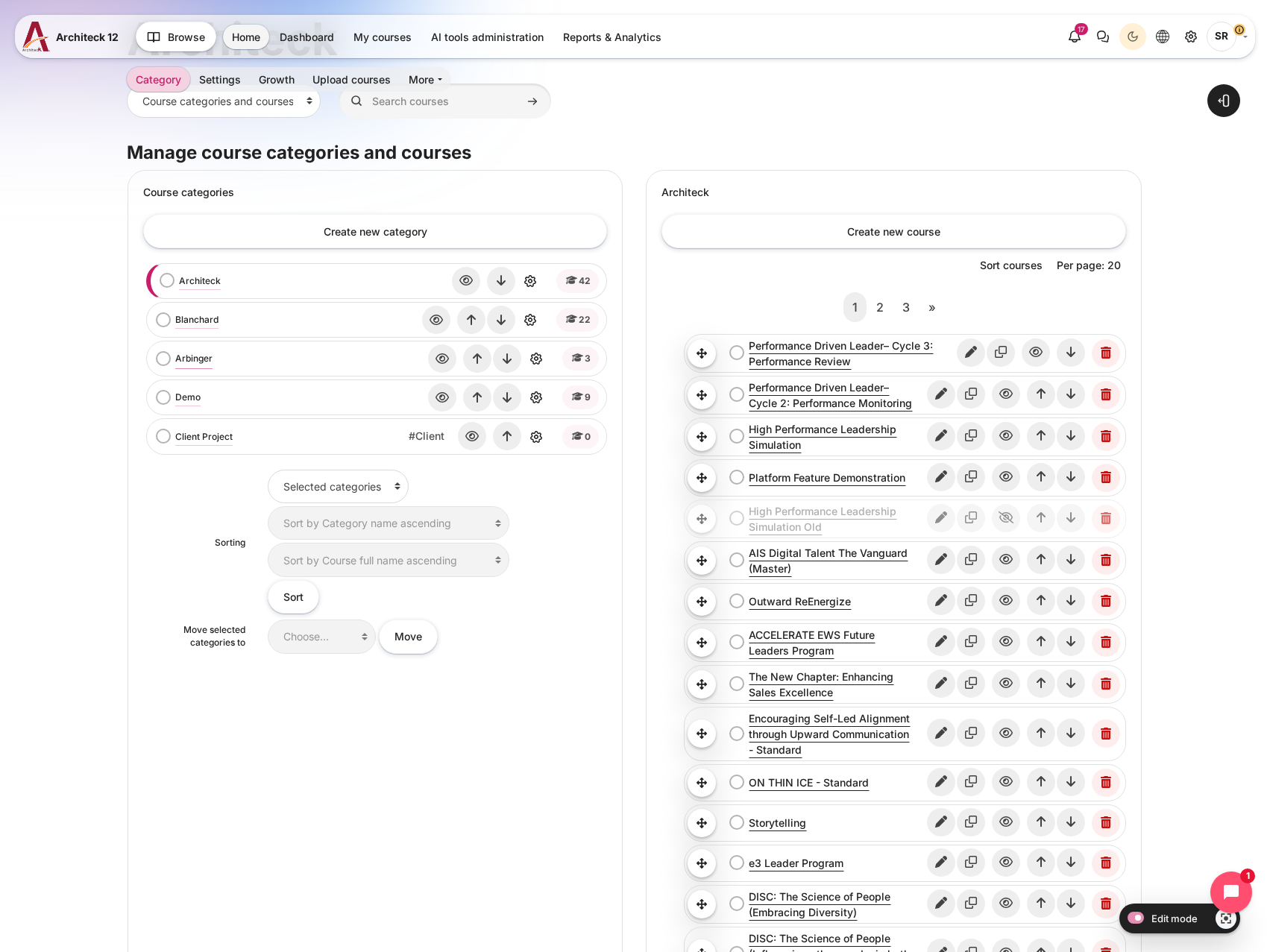
click at [193, 357] on link "Arbinger" at bounding box center [193, 357] width 37 height 13
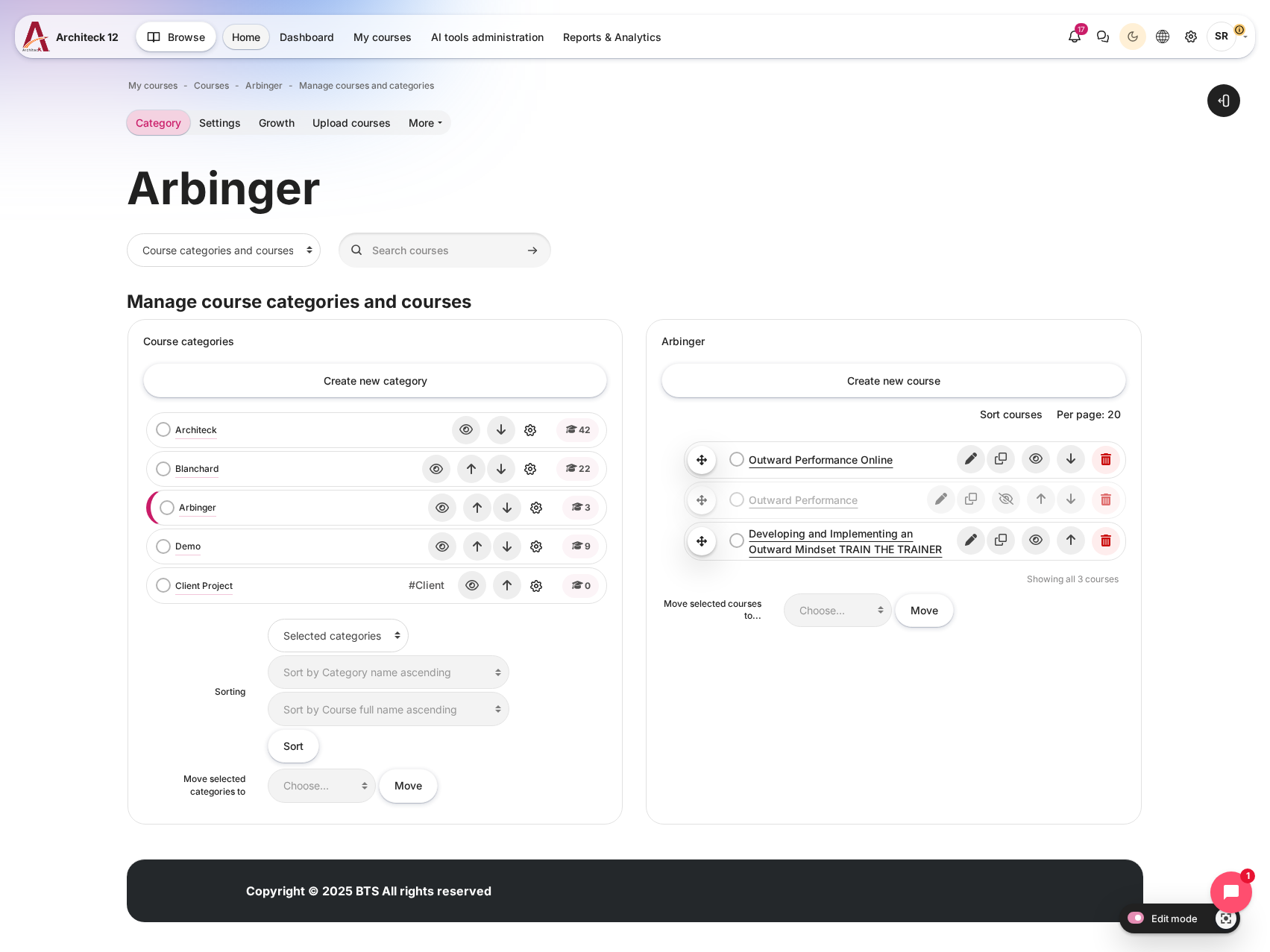
click at [824, 451] on div "Outward Performance Online bulk action selection Outward Performance Online" at bounding box center [903, 460] width 432 height 30
click at [824, 456] on link "Outward Performance Online" at bounding box center [852, 460] width 206 height 16
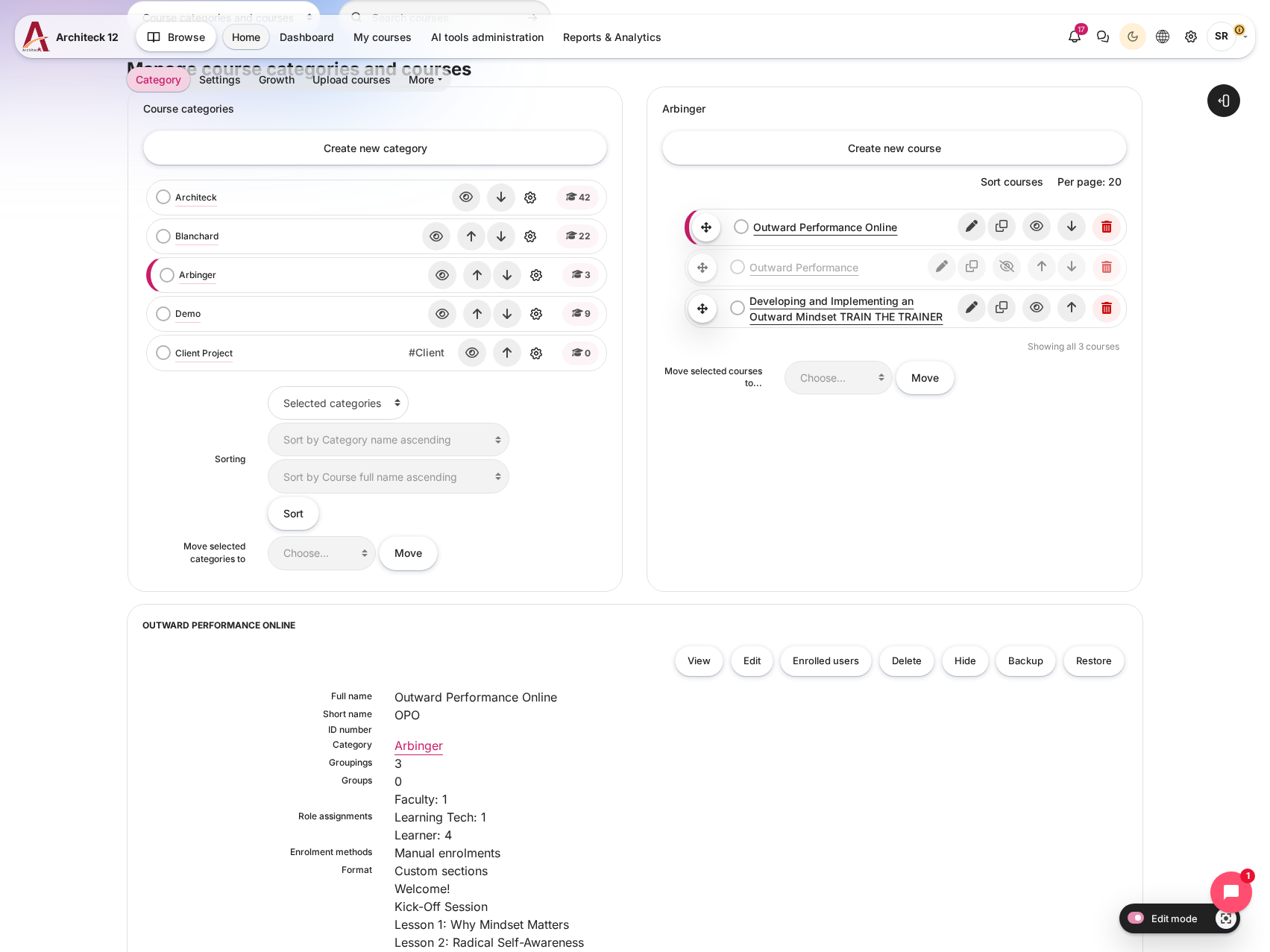
scroll to position [447, 0]
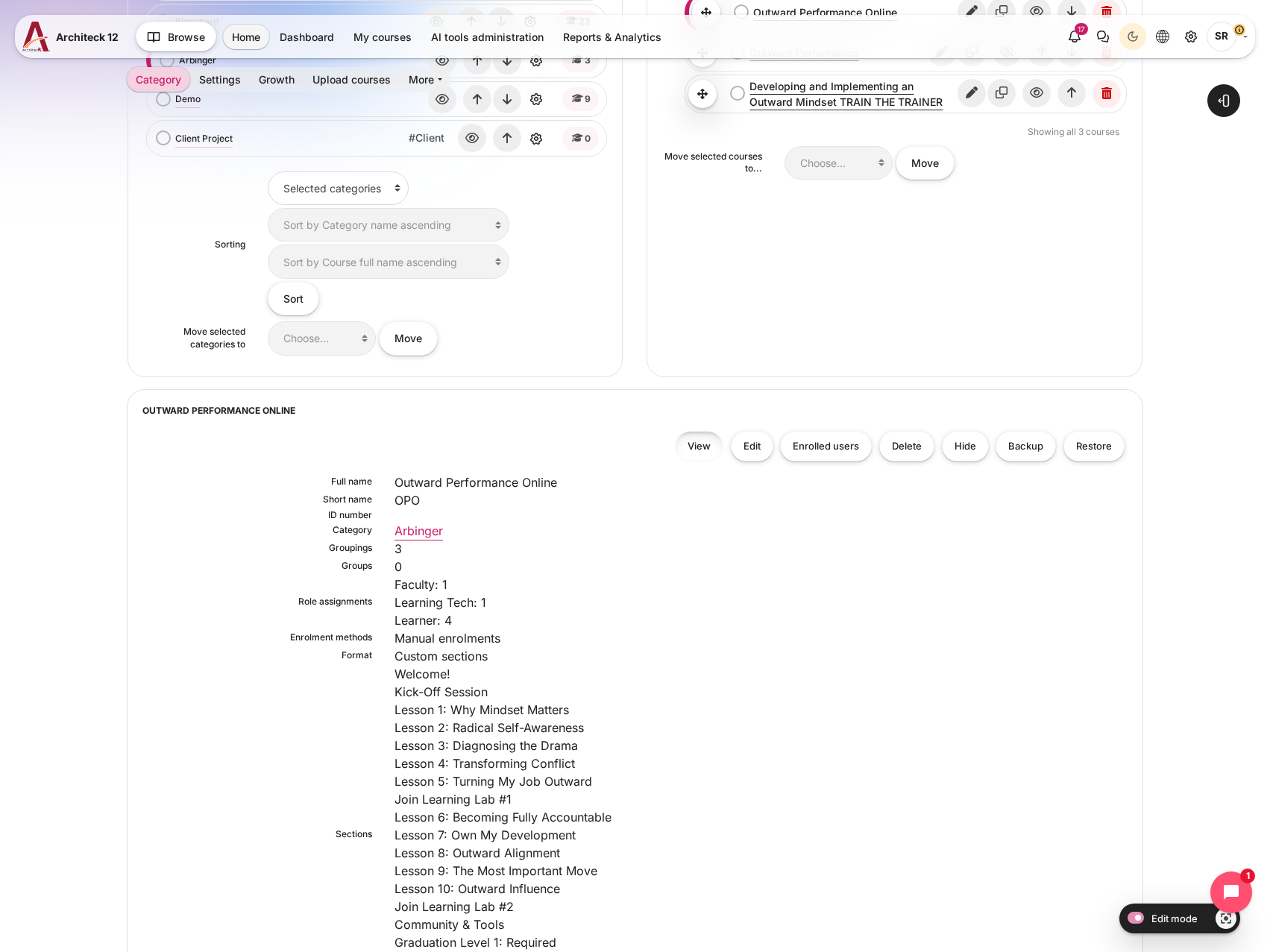
click at [704, 441] on link "View" at bounding box center [699, 446] width 49 height 31
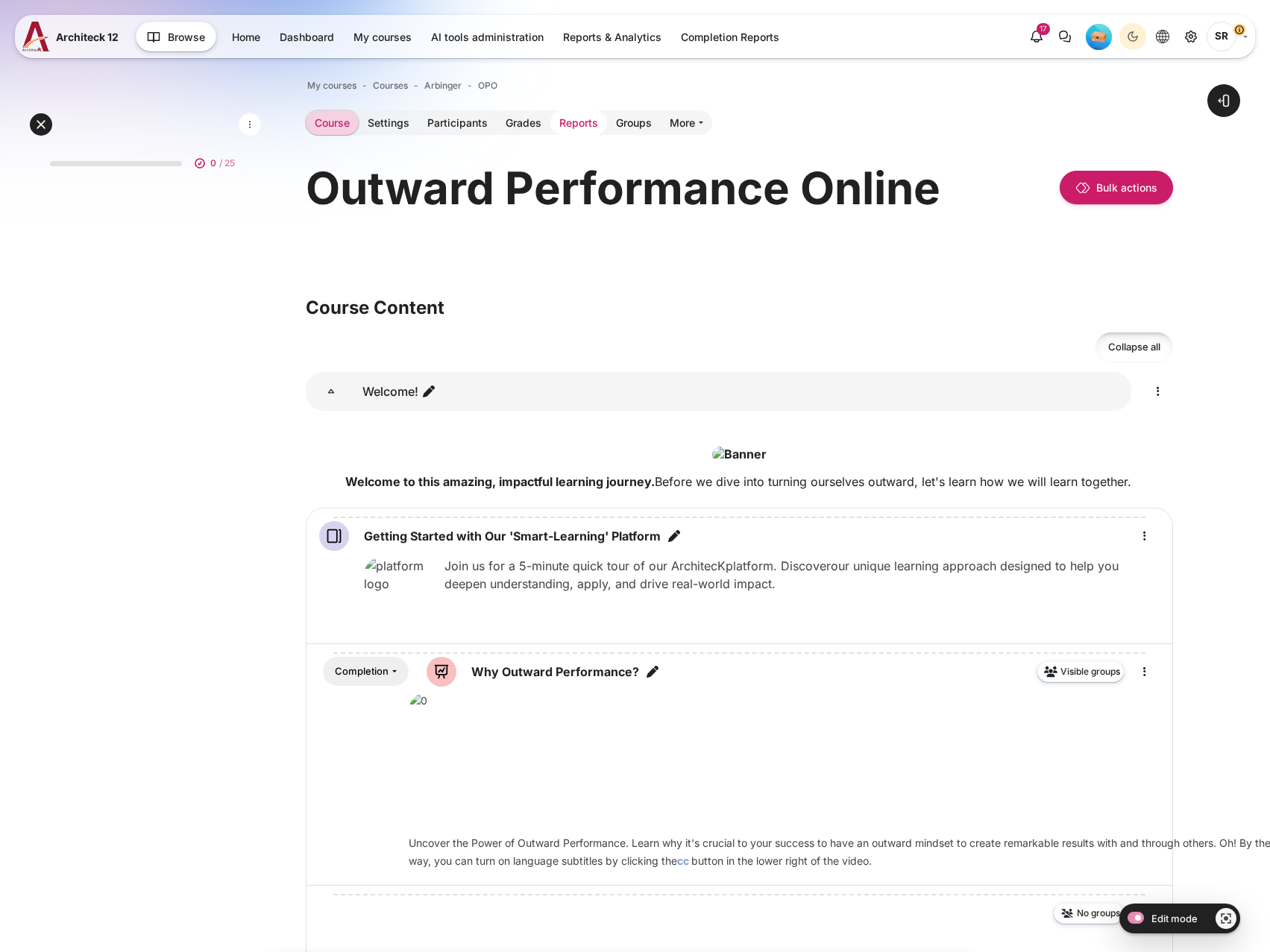
click at [589, 121] on link "Reports" at bounding box center [579, 122] width 57 height 25
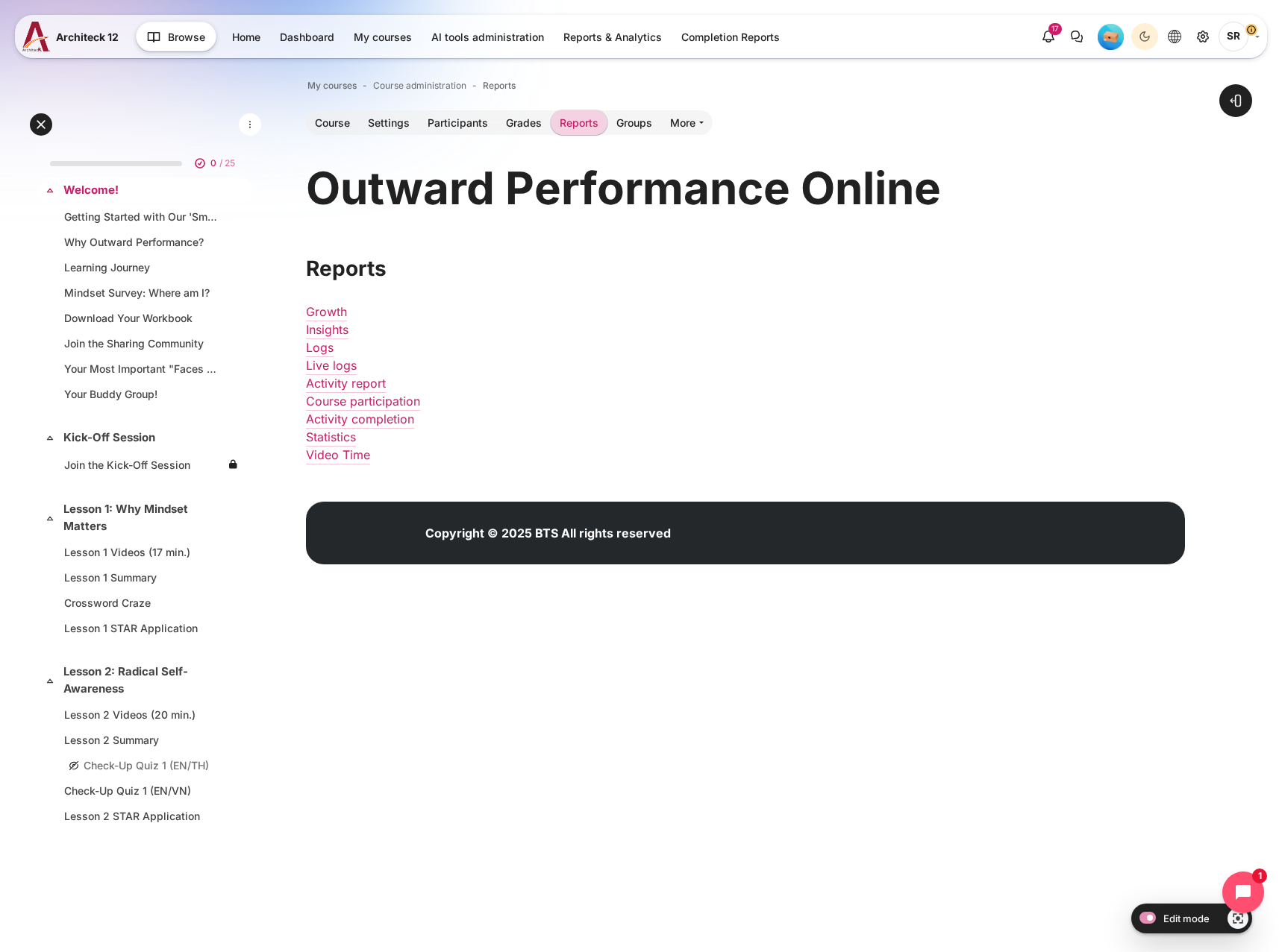
click at [103, 193] on link "Welcome!" at bounding box center [144, 190] width 161 height 17
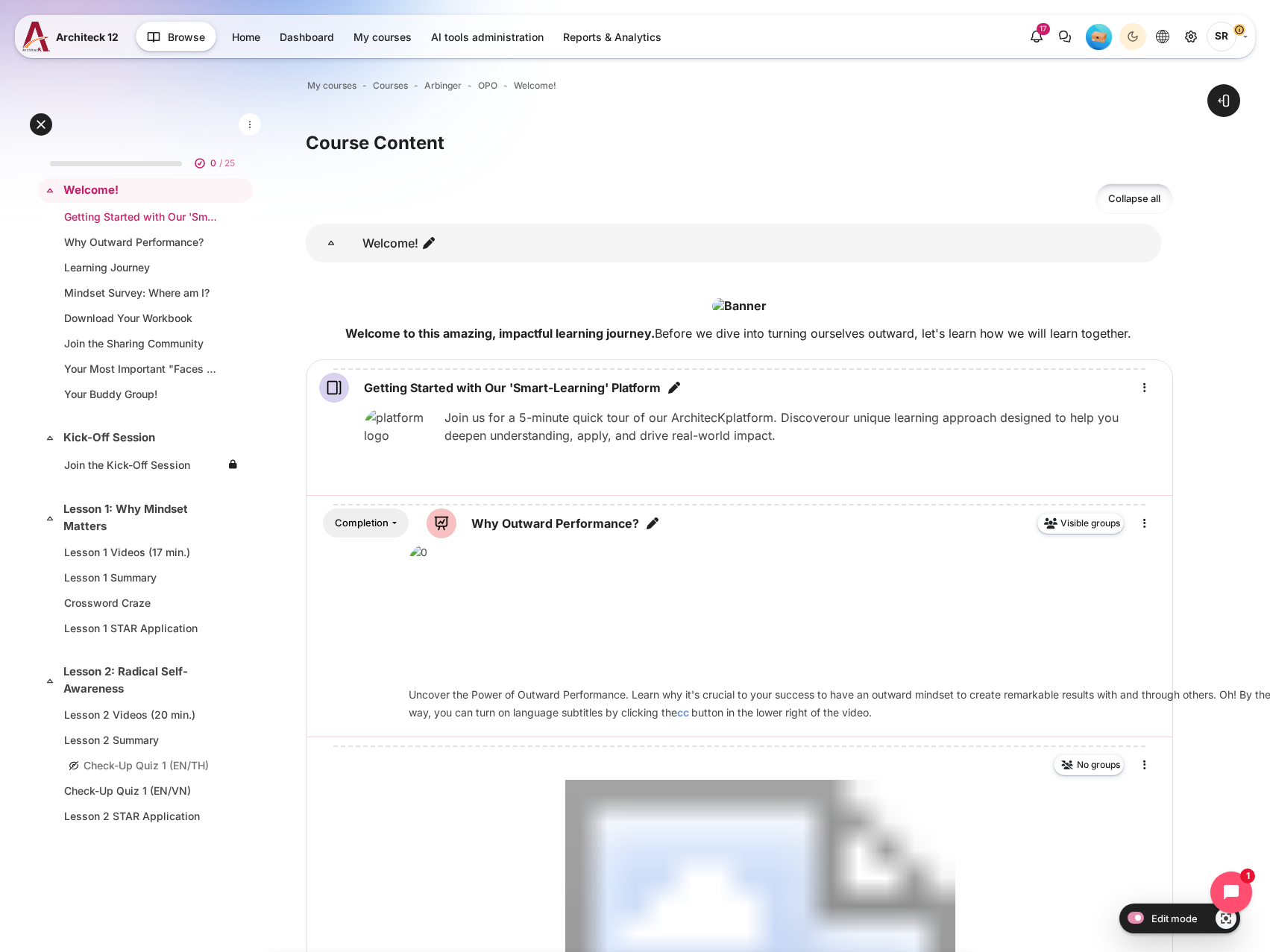
click at [109, 221] on link "Getting Started with Our 'Smart-Learning' Platform" at bounding box center [141, 217] width 156 height 16
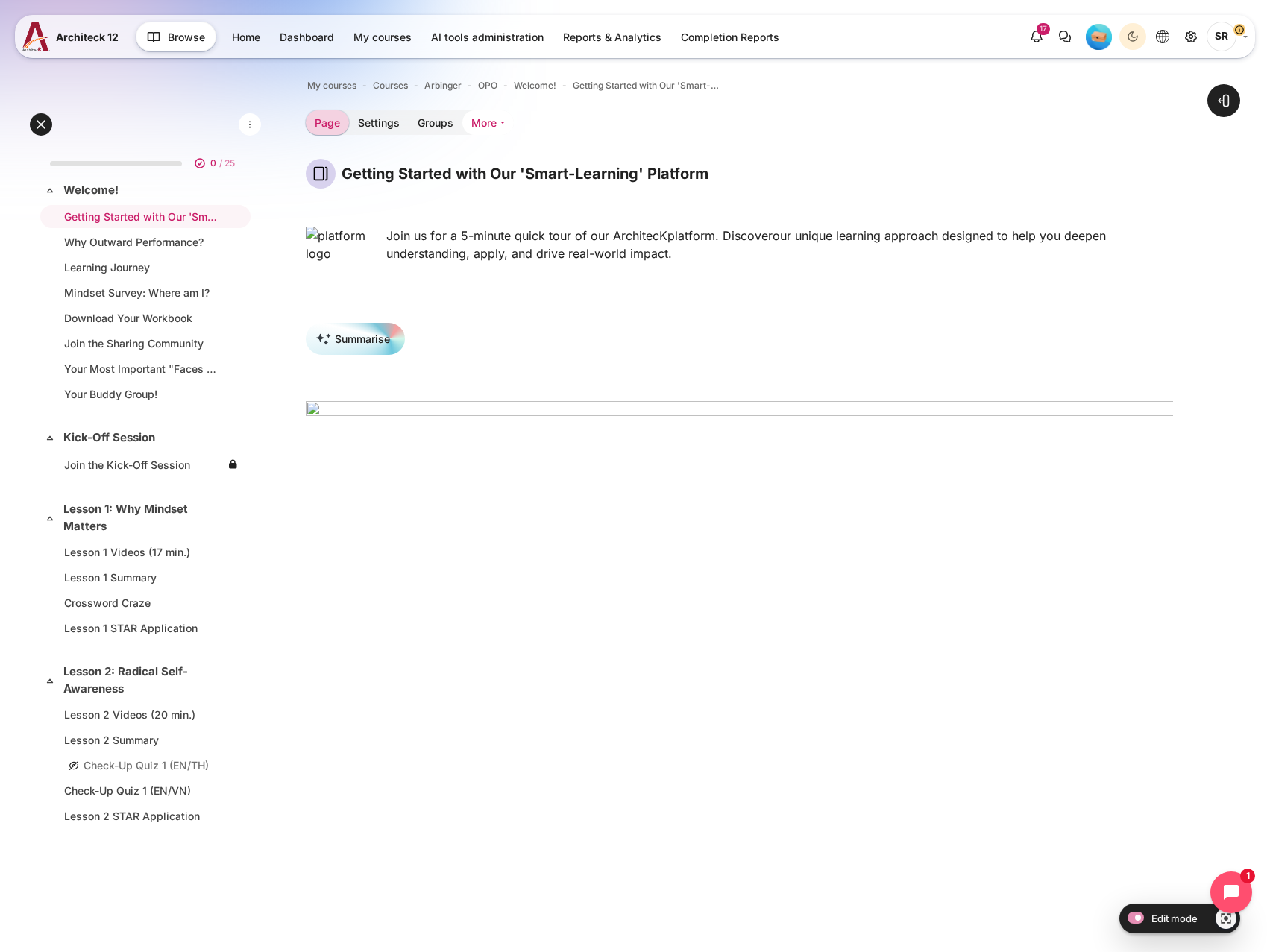
click at [477, 126] on link "More" at bounding box center [488, 122] width 52 height 25
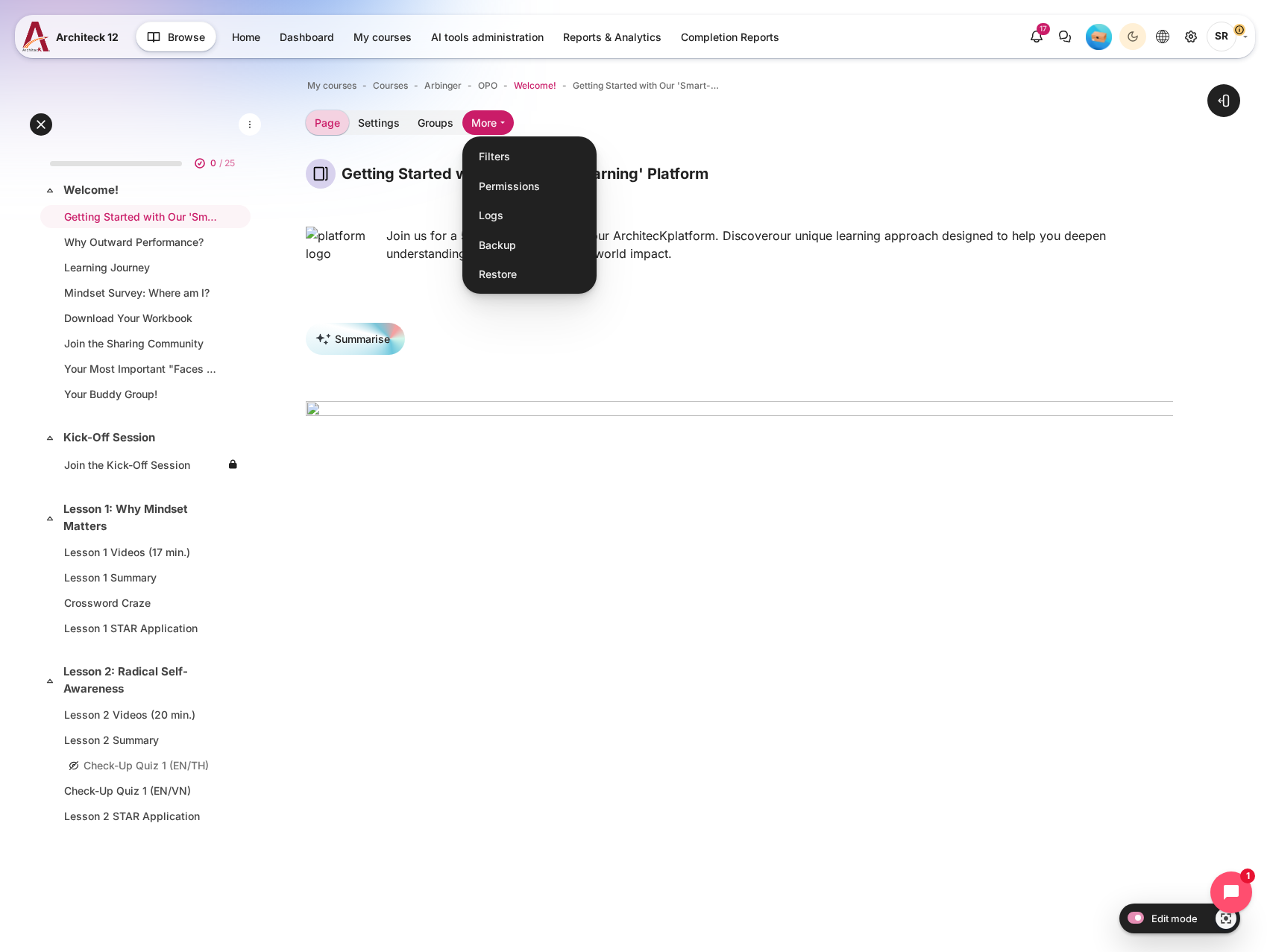
click at [520, 85] on span "Welcome!" at bounding box center [535, 85] width 43 height 13
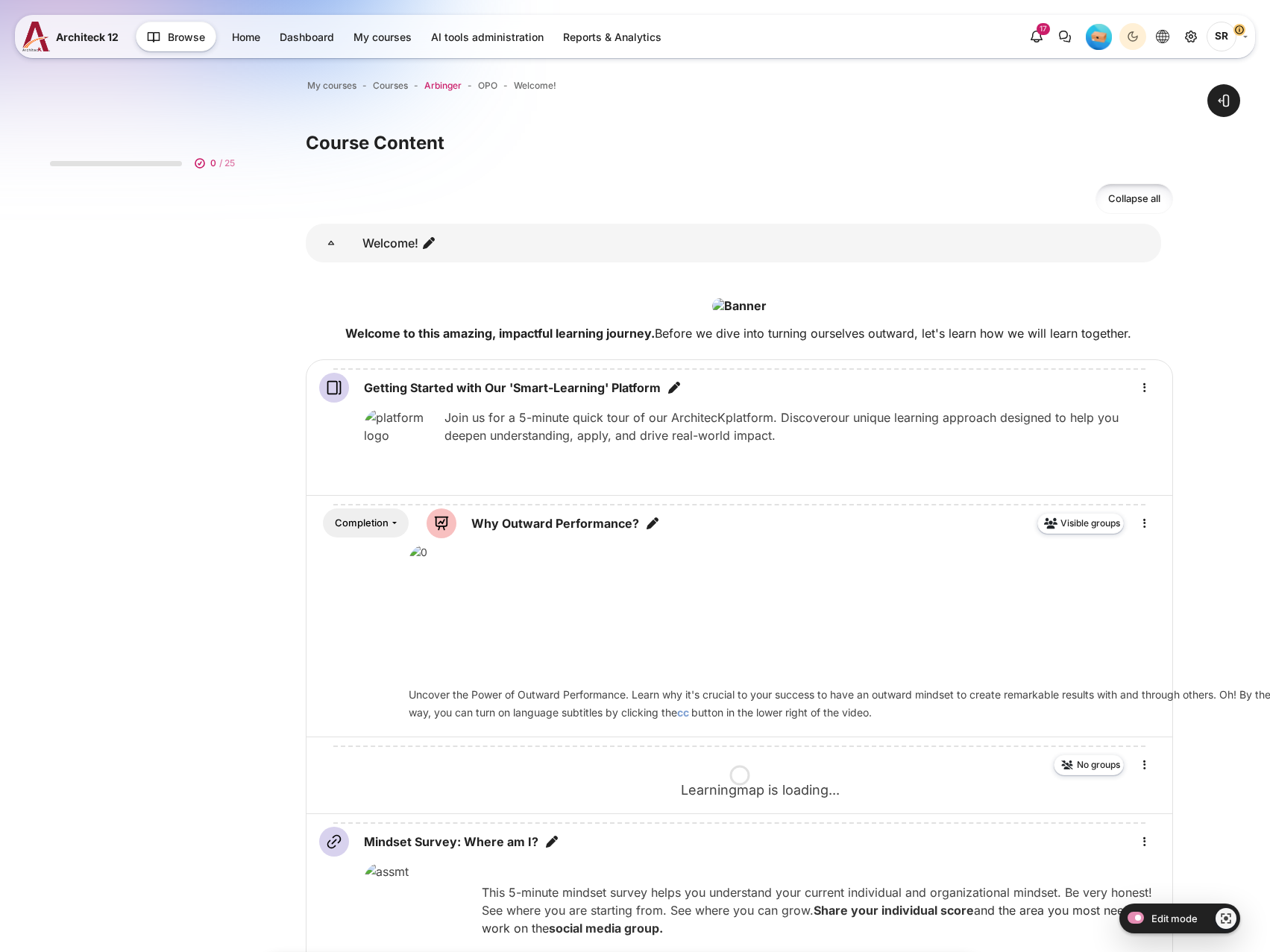
click at [449, 86] on span "Arbinger" at bounding box center [442, 85] width 37 height 13
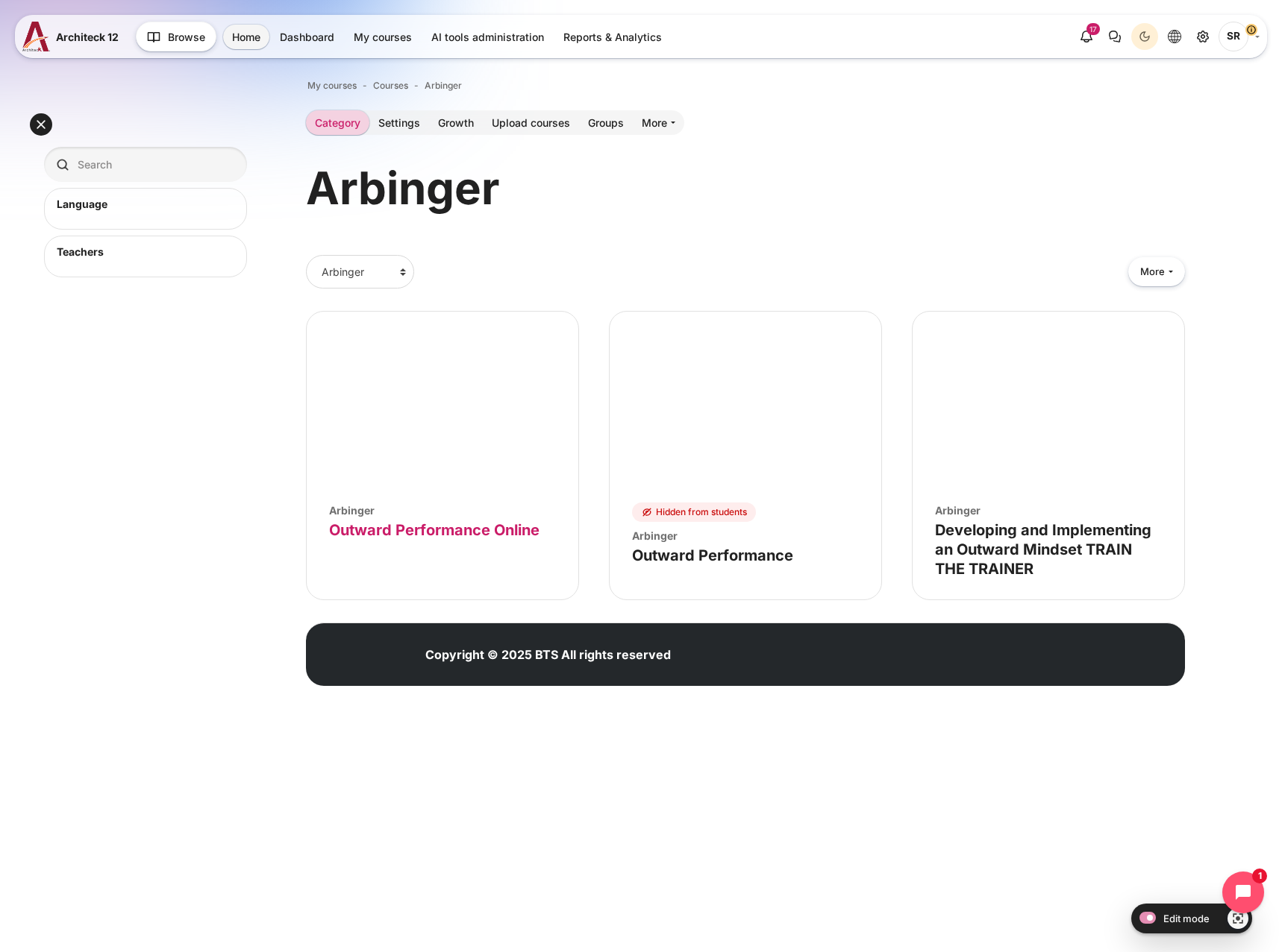
click at [444, 528] on link "Course name Outward Performance Online" at bounding box center [433, 530] width 210 height 18
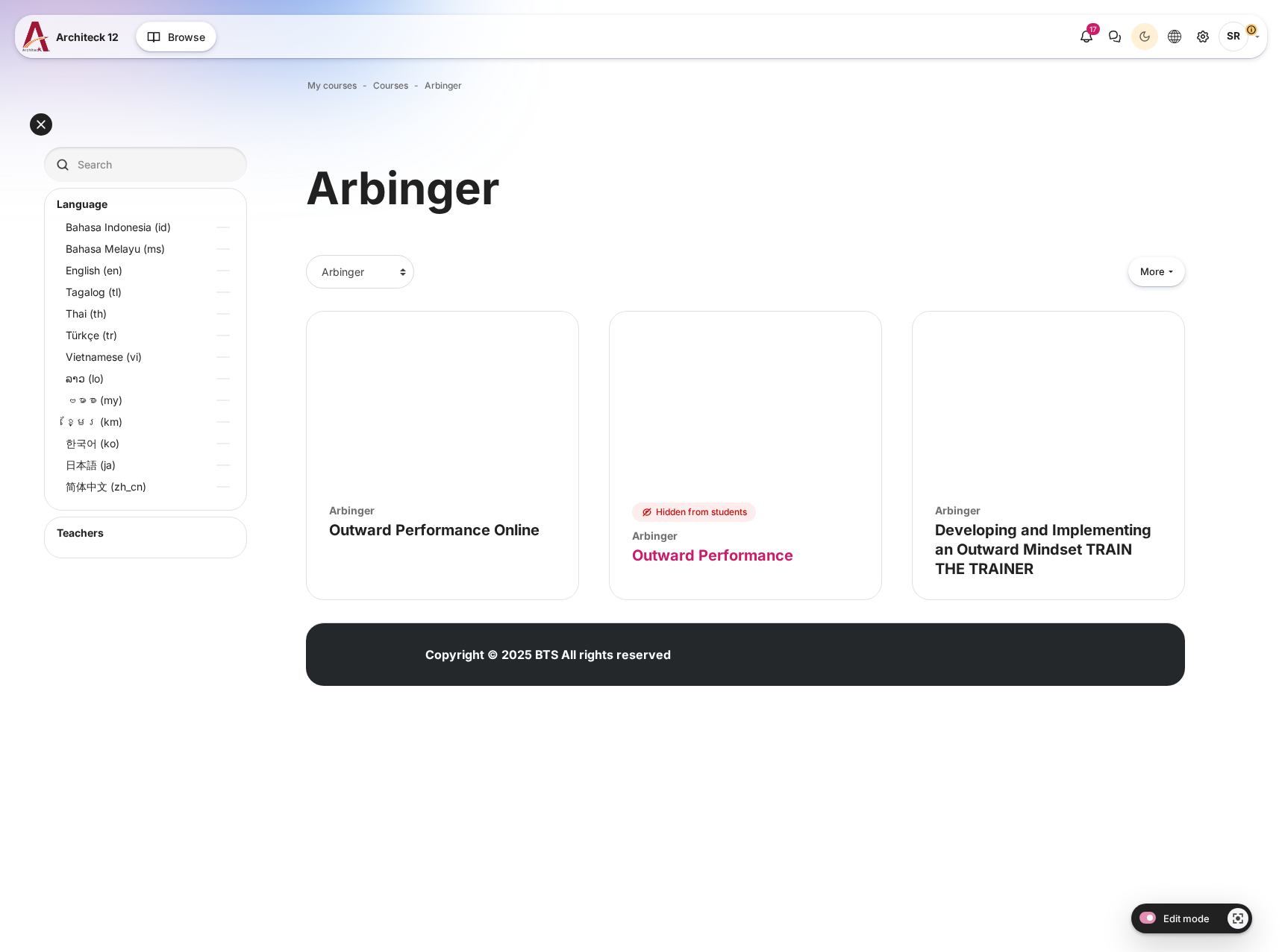
click at [696, 551] on link "Course name Outward Performance" at bounding box center [712, 556] width 161 height 18
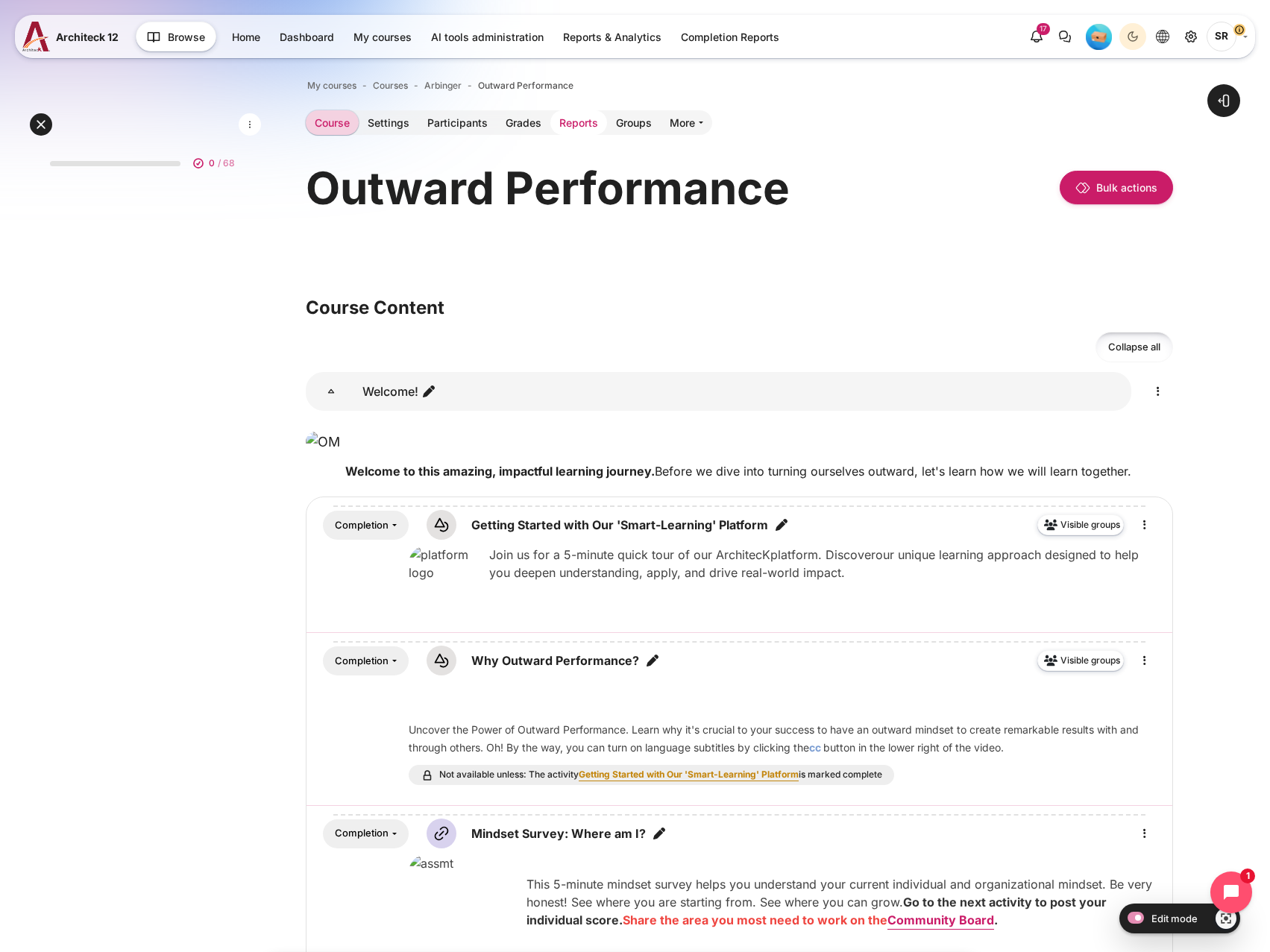
click at [566, 125] on link "Reports" at bounding box center [579, 122] width 57 height 25
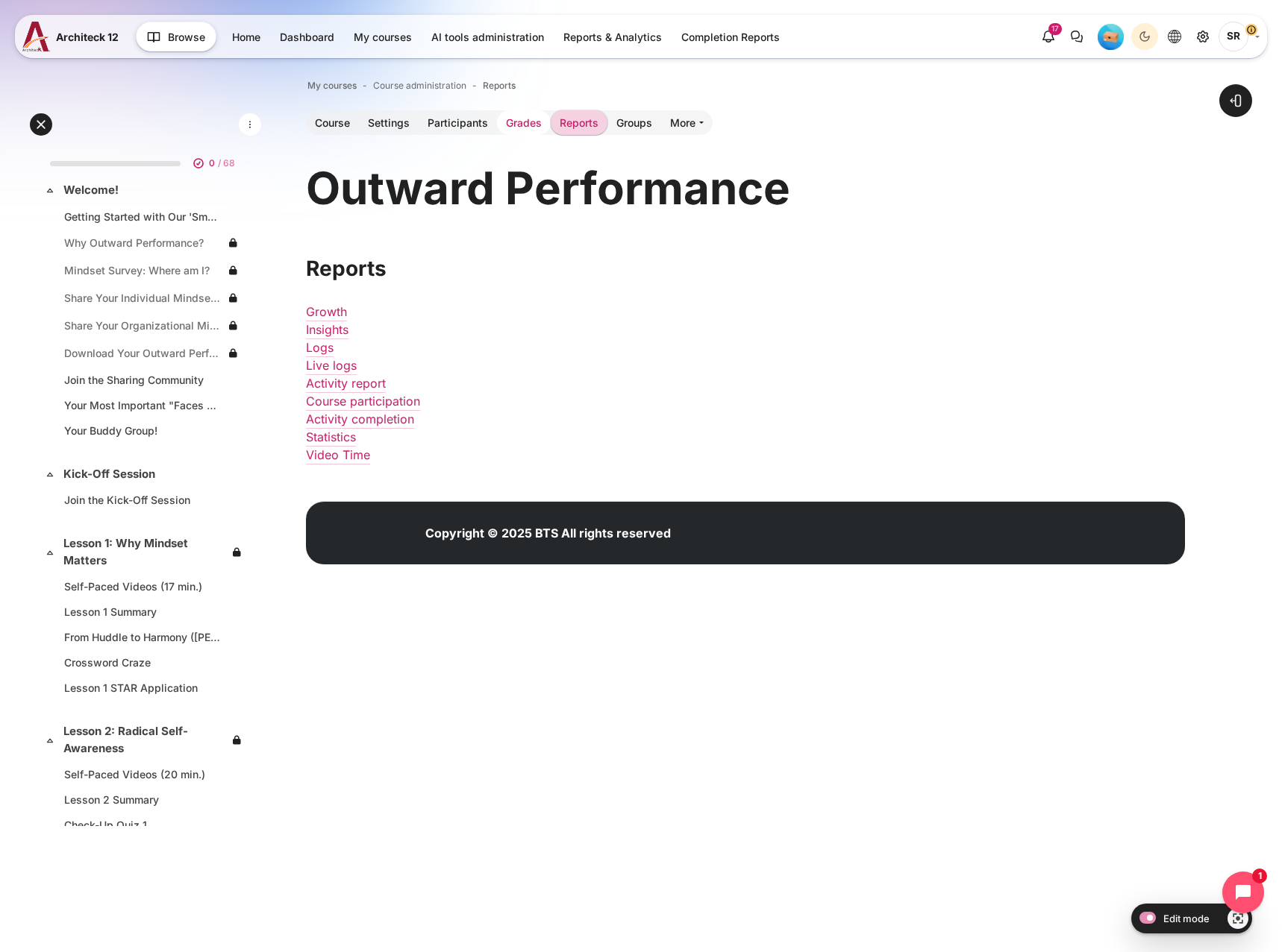
click at [534, 124] on link "Grades" at bounding box center [524, 122] width 54 height 25
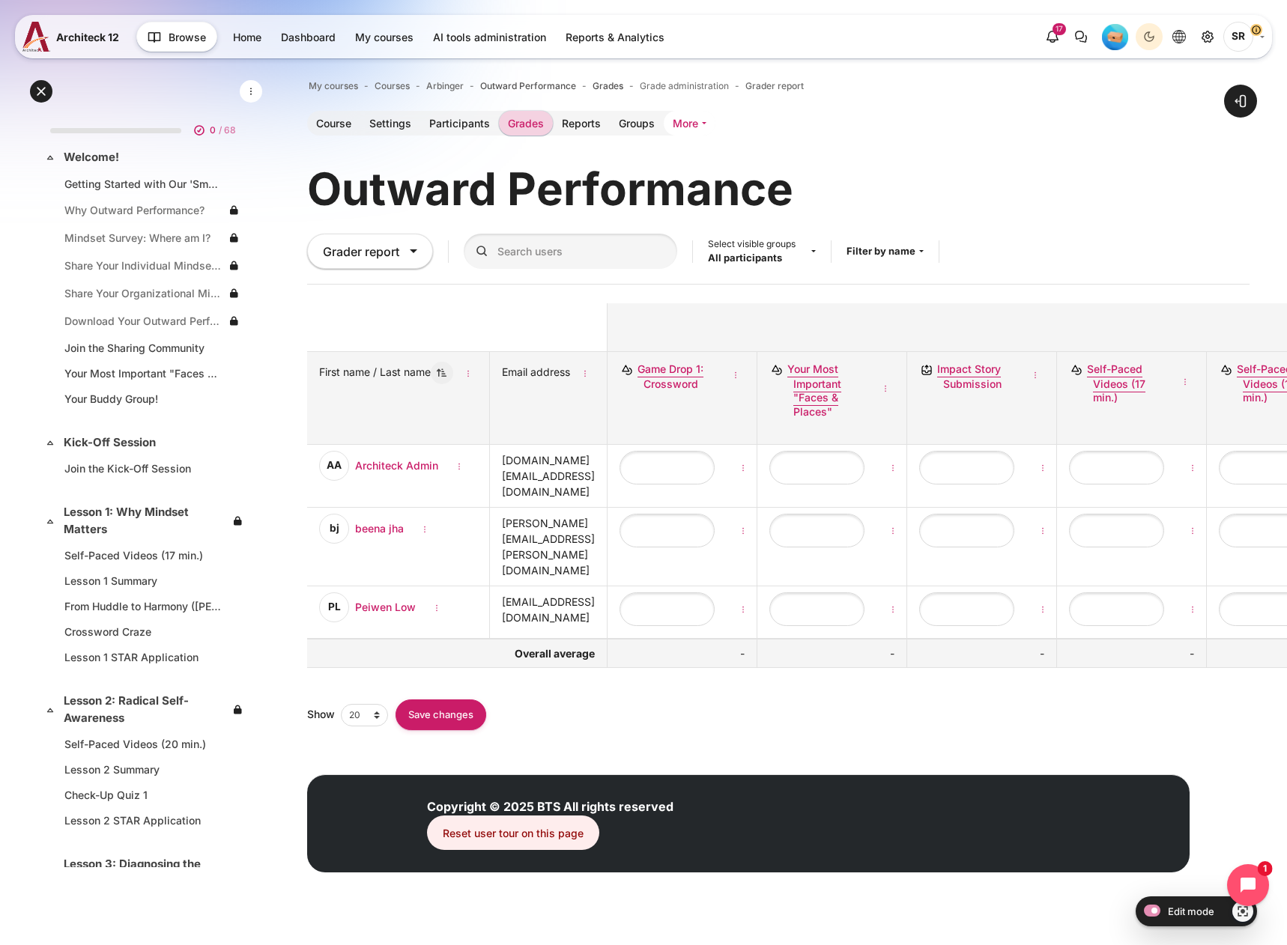
click at [697, 133] on link "More" at bounding box center [689, 123] width 52 height 25
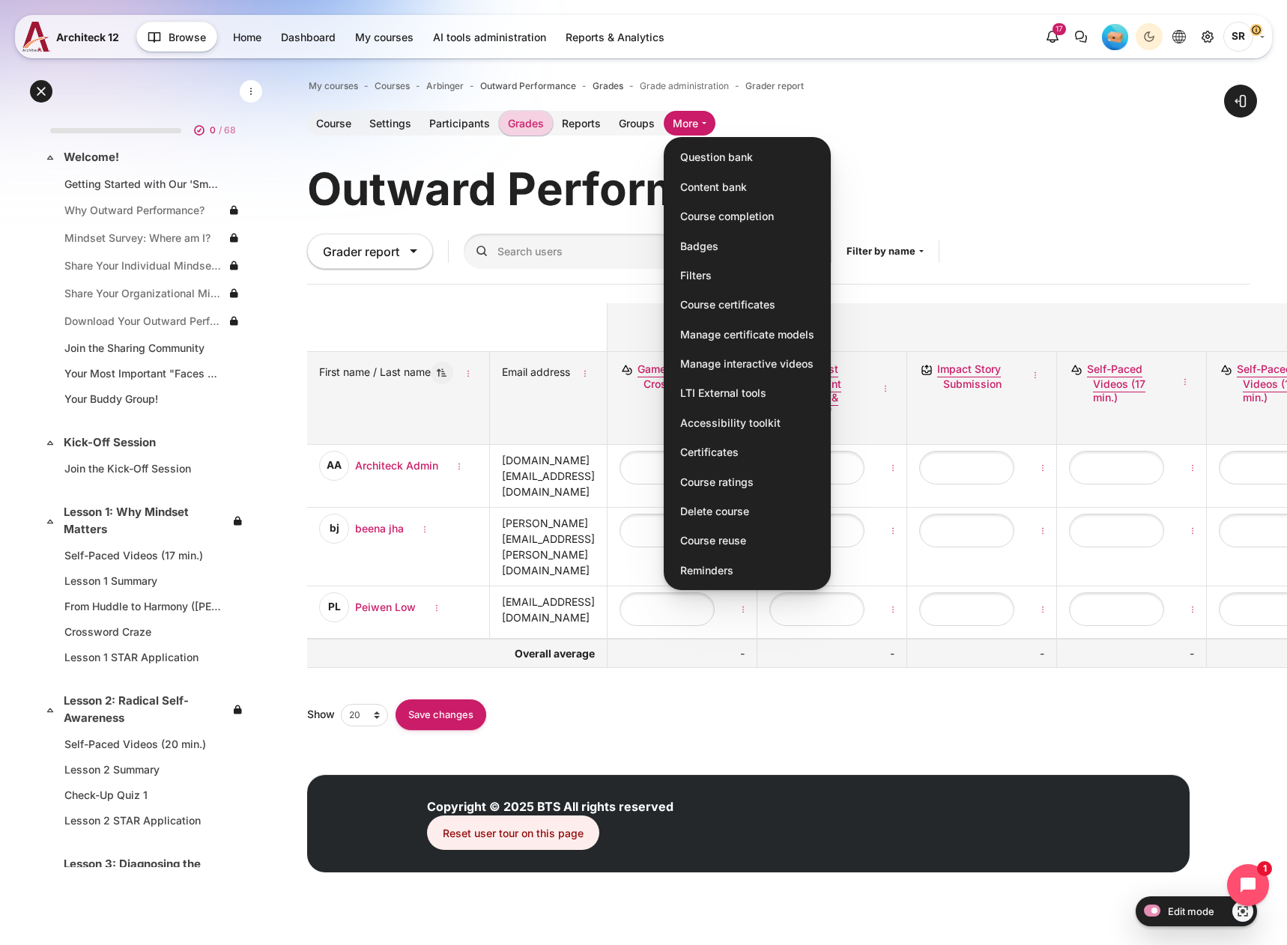
click at [911, 146] on div "My courses Courses [GEOGRAPHIC_DATA] Outward Performance Grades Grade administr…" at bounding box center [748, 413] width 882 height 675
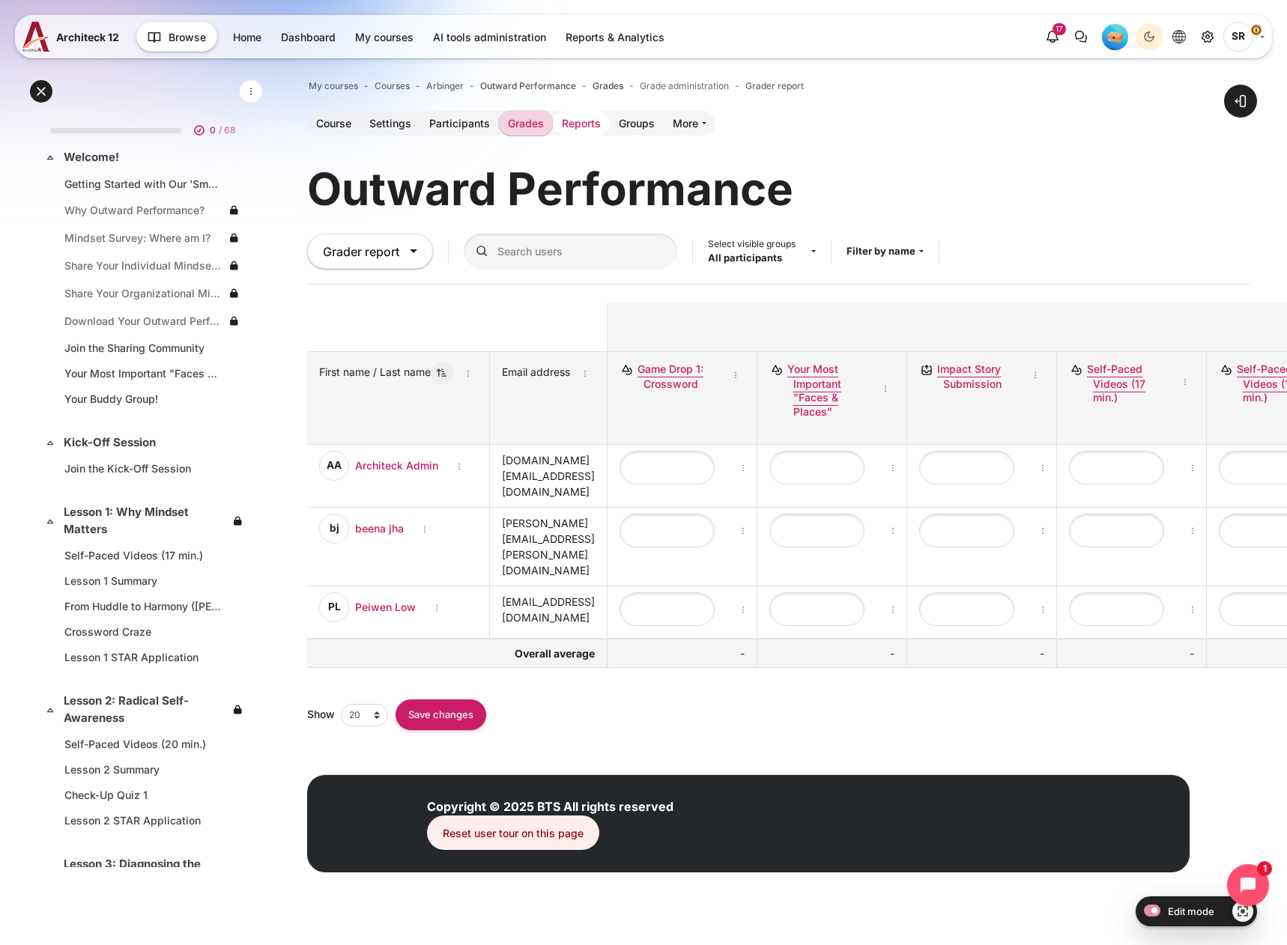
click at [587, 128] on link "Reports" at bounding box center [581, 123] width 57 height 25
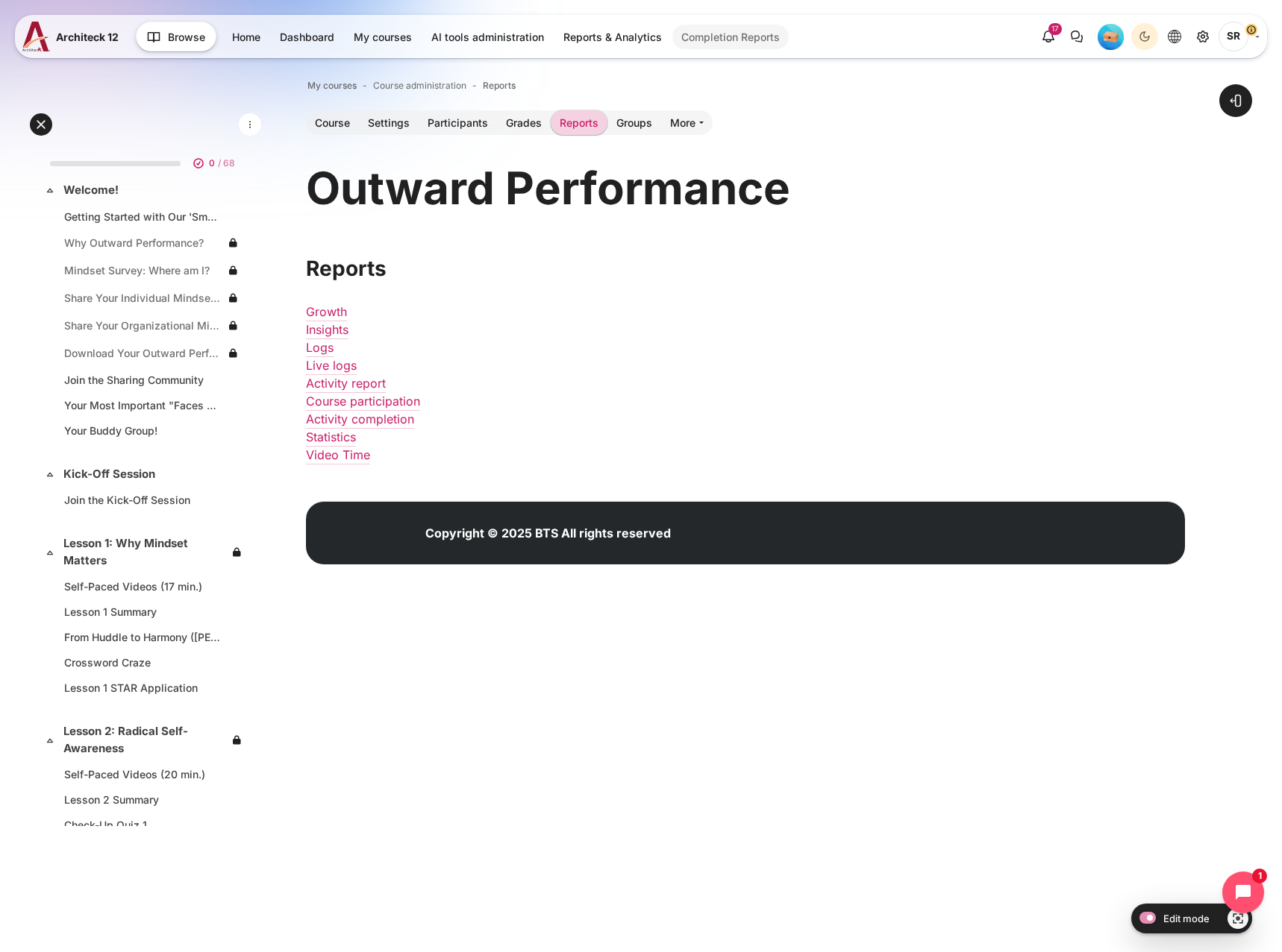
click at [770, 43] on link "Completion Reports" at bounding box center [730, 37] width 117 height 25
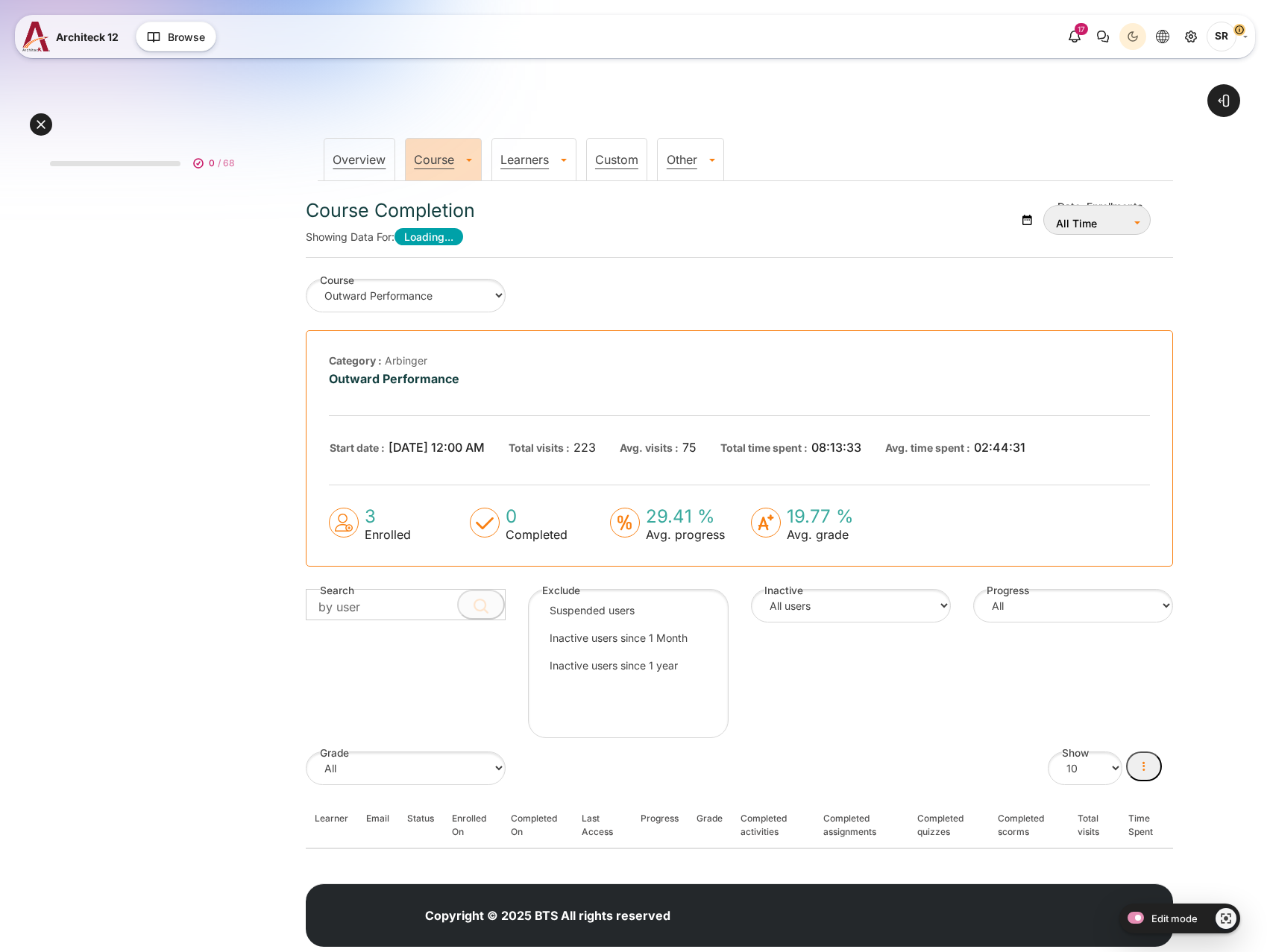
select select "Content"
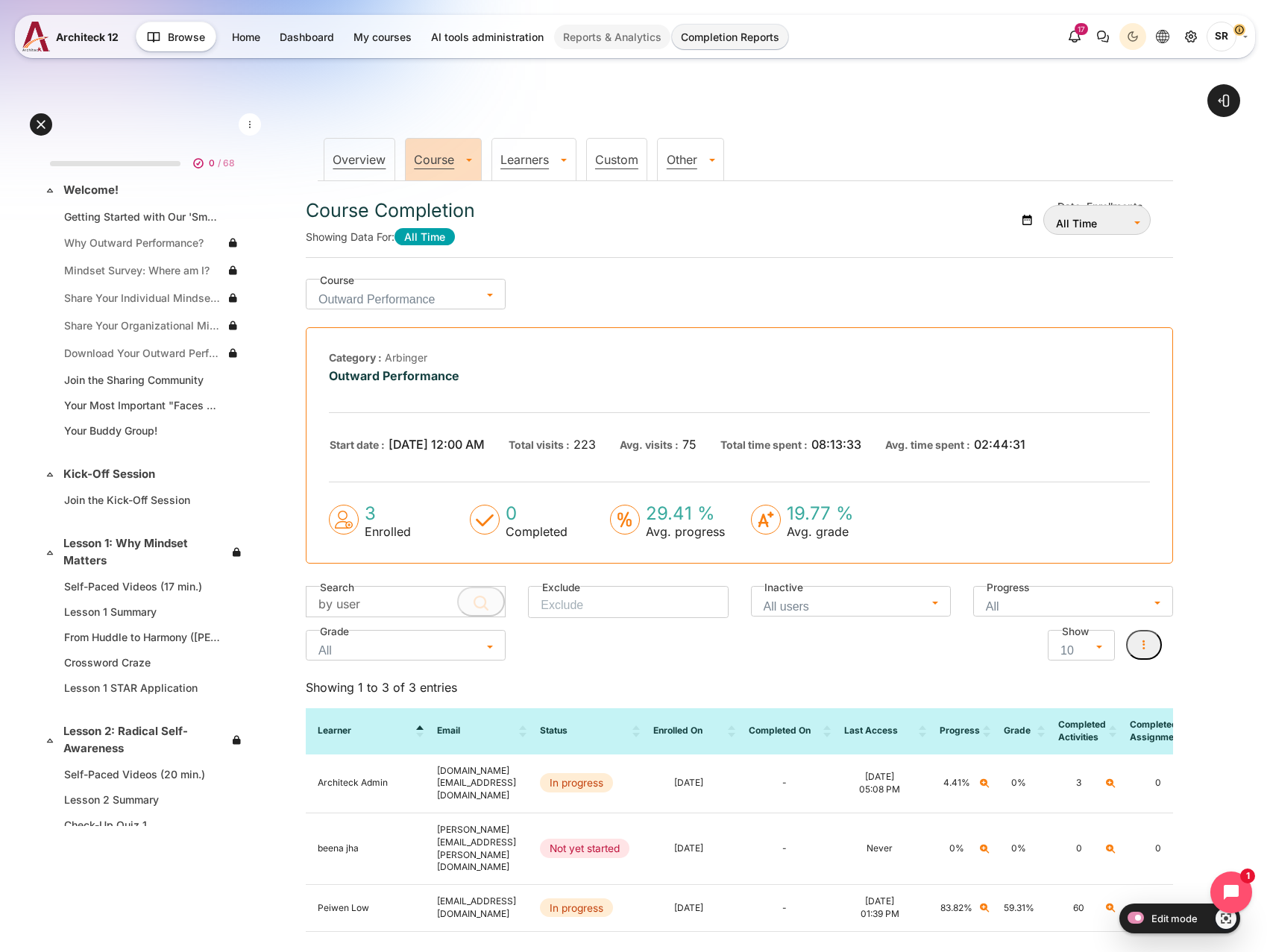
click at [644, 35] on link "Reports & Analytics" at bounding box center [612, 37] width 117 height 25
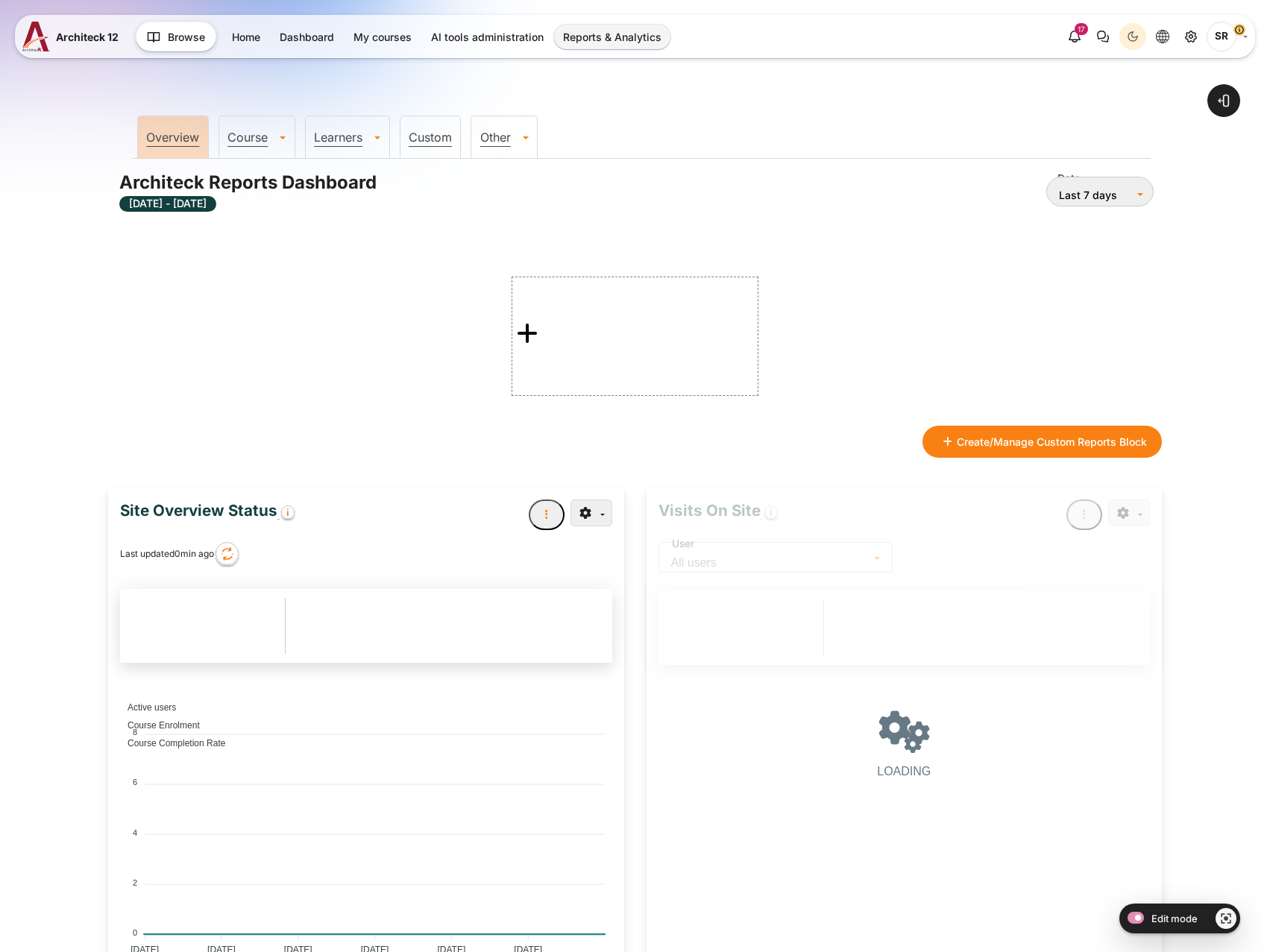
type input "12 Sep 2025"
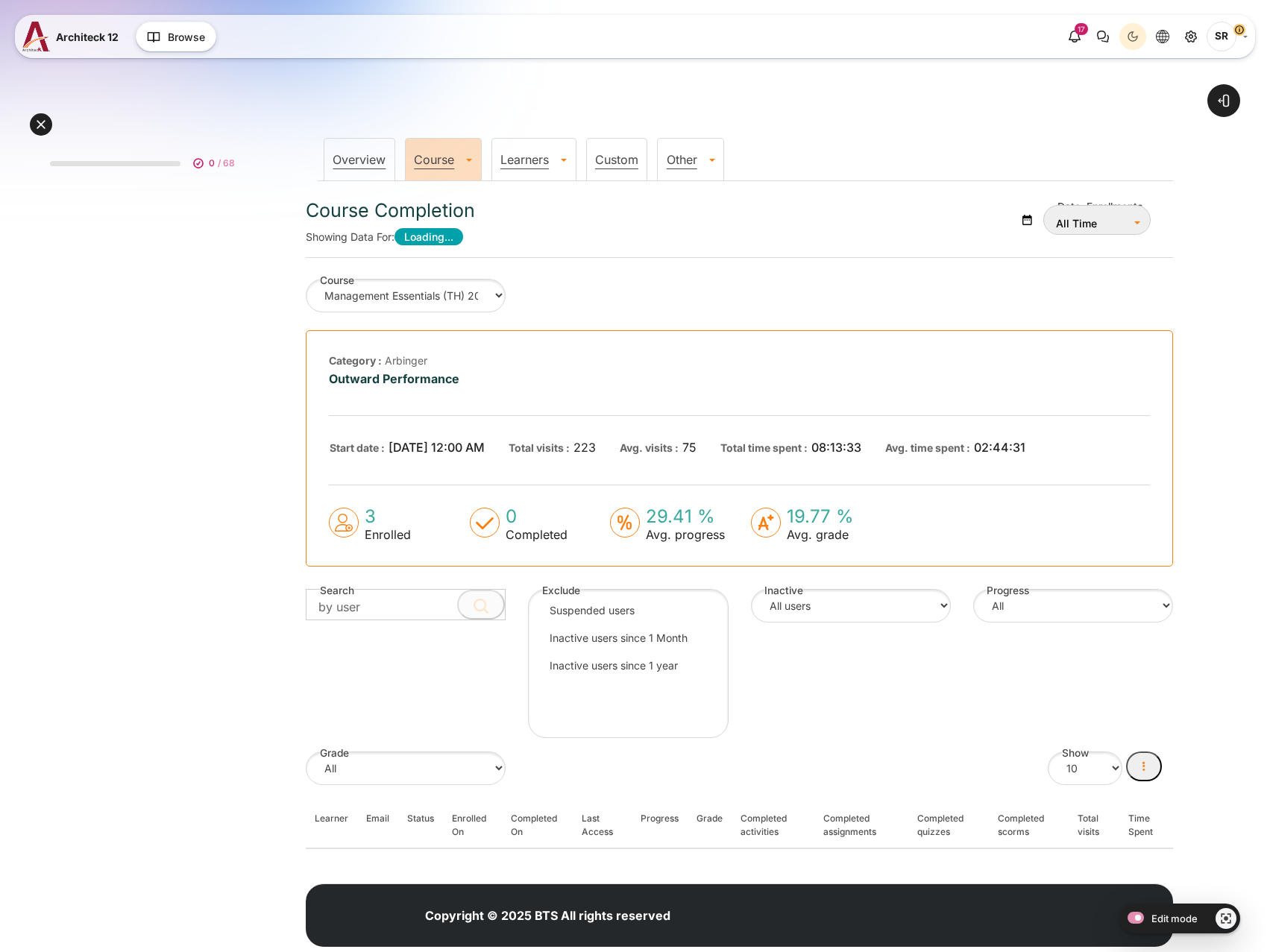
select select "8"
select select "Content"
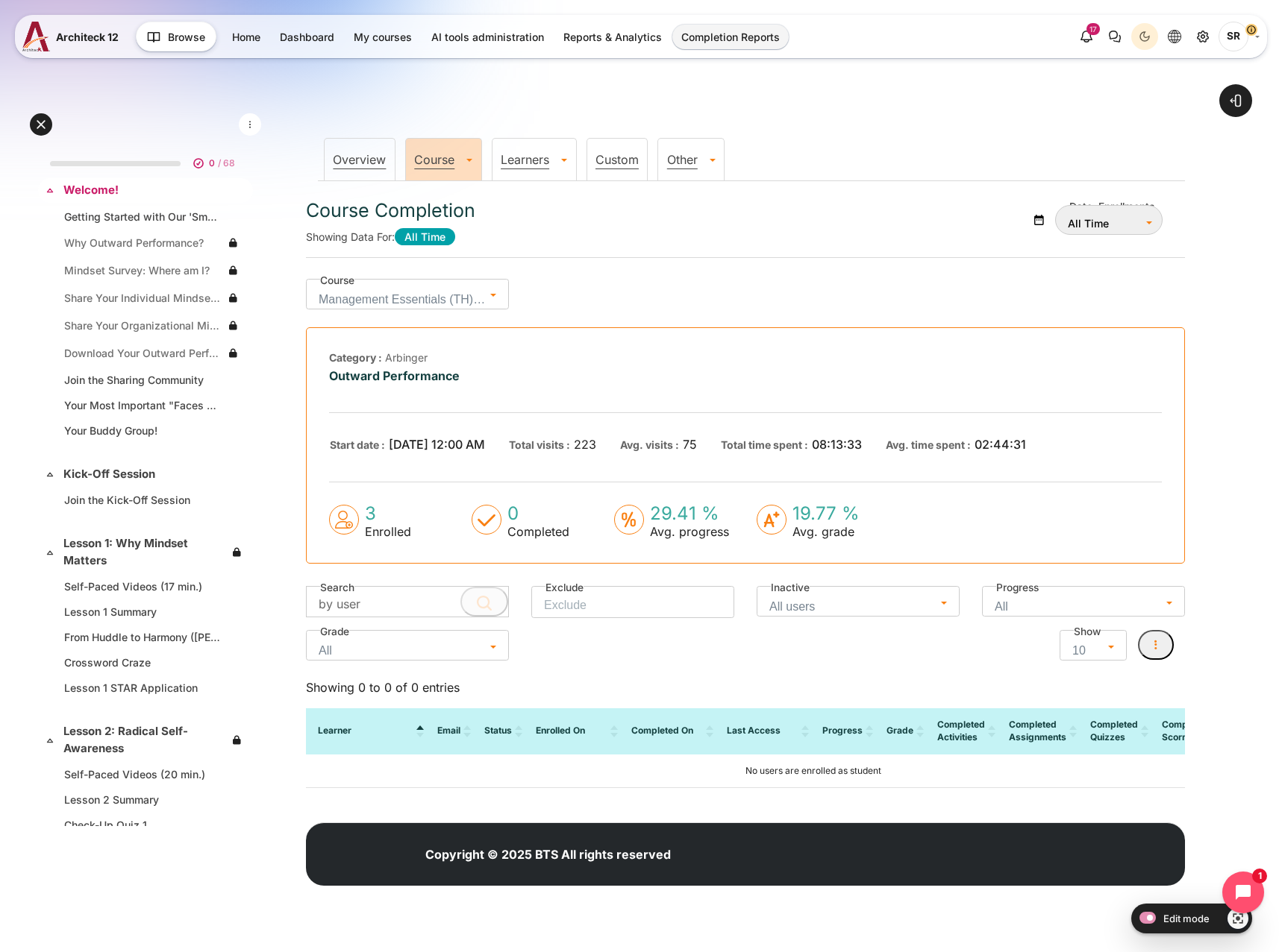
click at [96, 185] on link "Welcome!" at bounding box center [144, 190] width 161 height 17
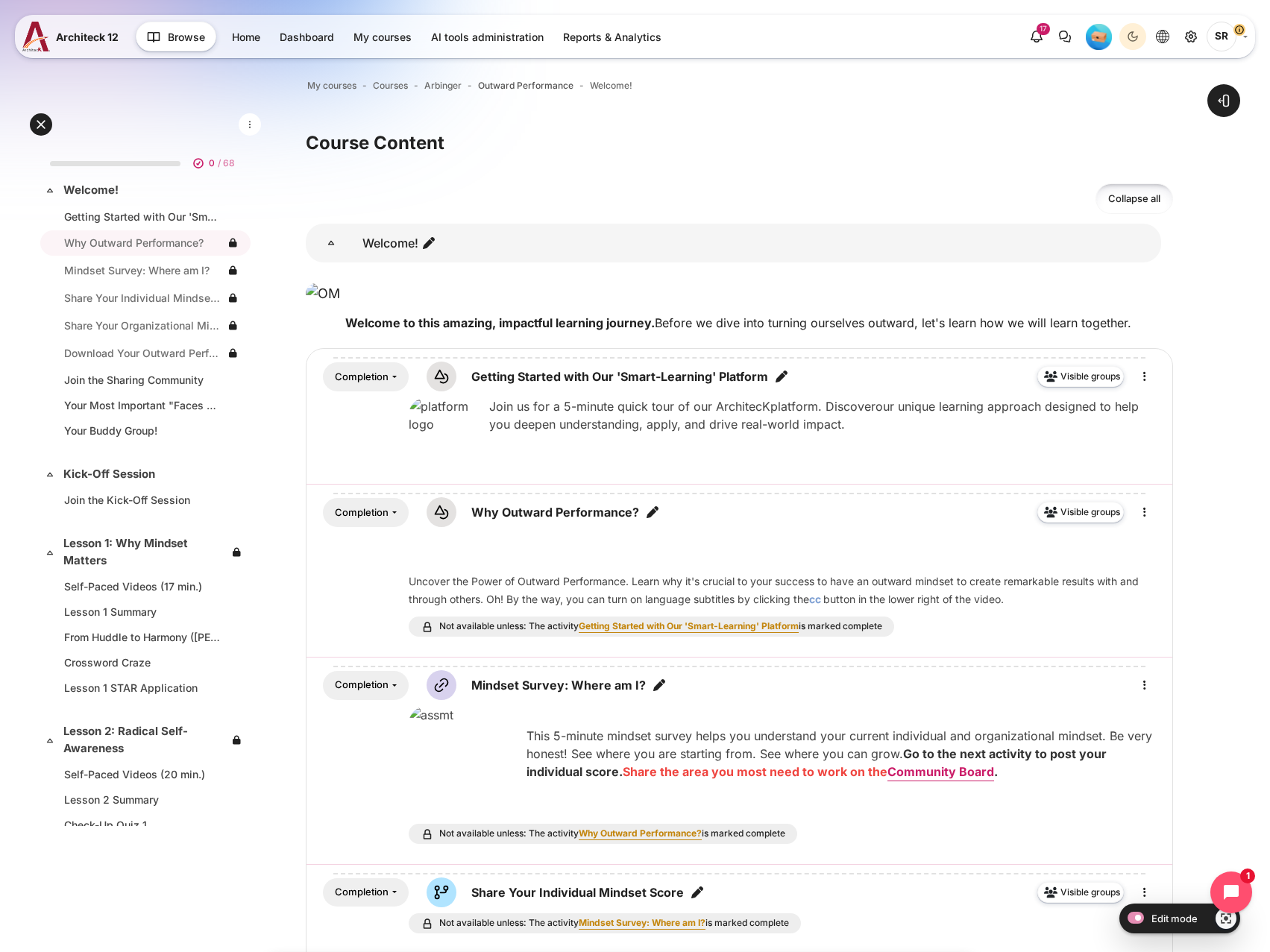
click at [502, 86] on span "Outward Performance" at bounding box center [526, 85] width 96 height 13
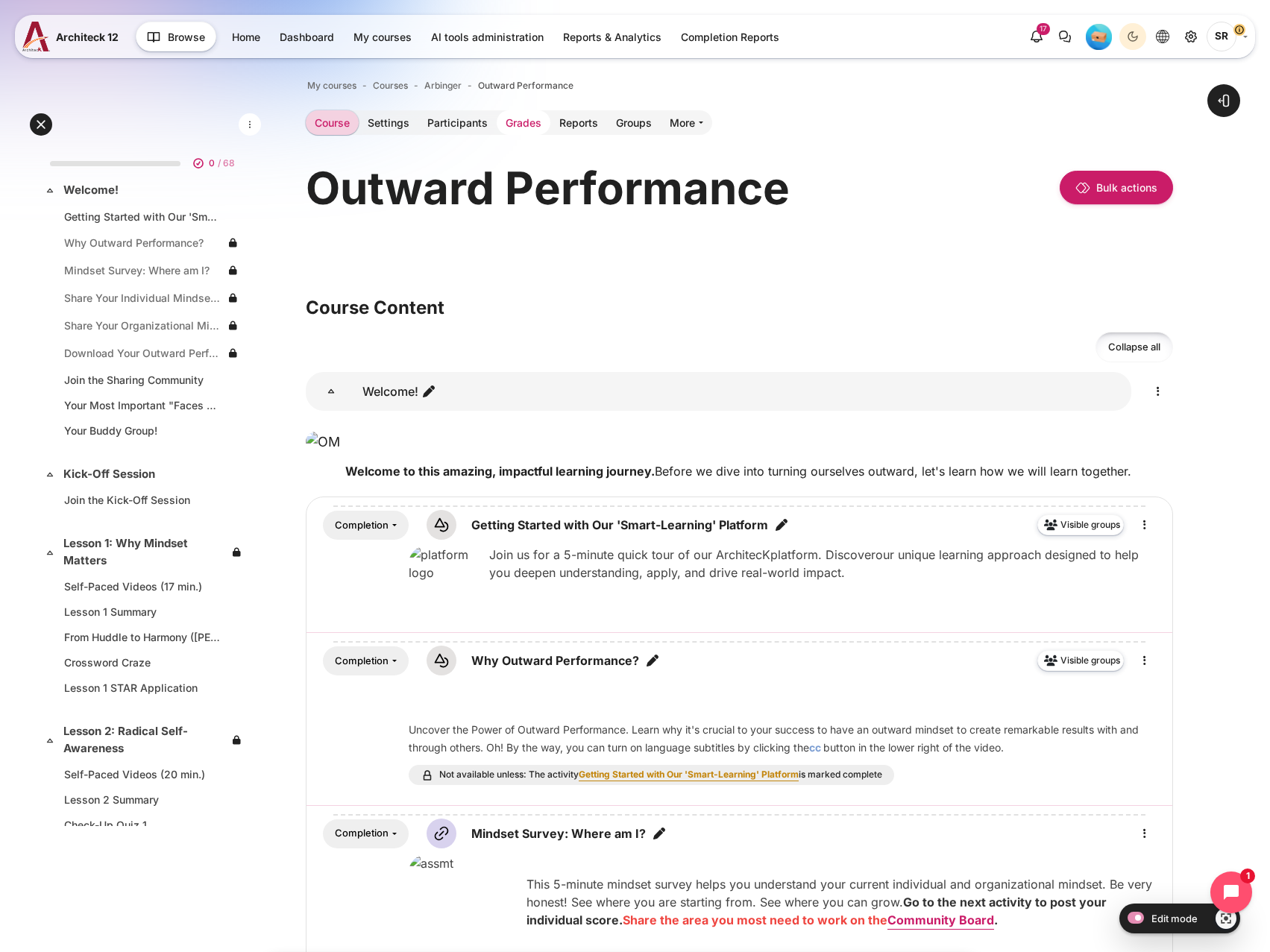
click at [533, 120] on link "Grades" at bounding box center [524, 122] width 54 height 25
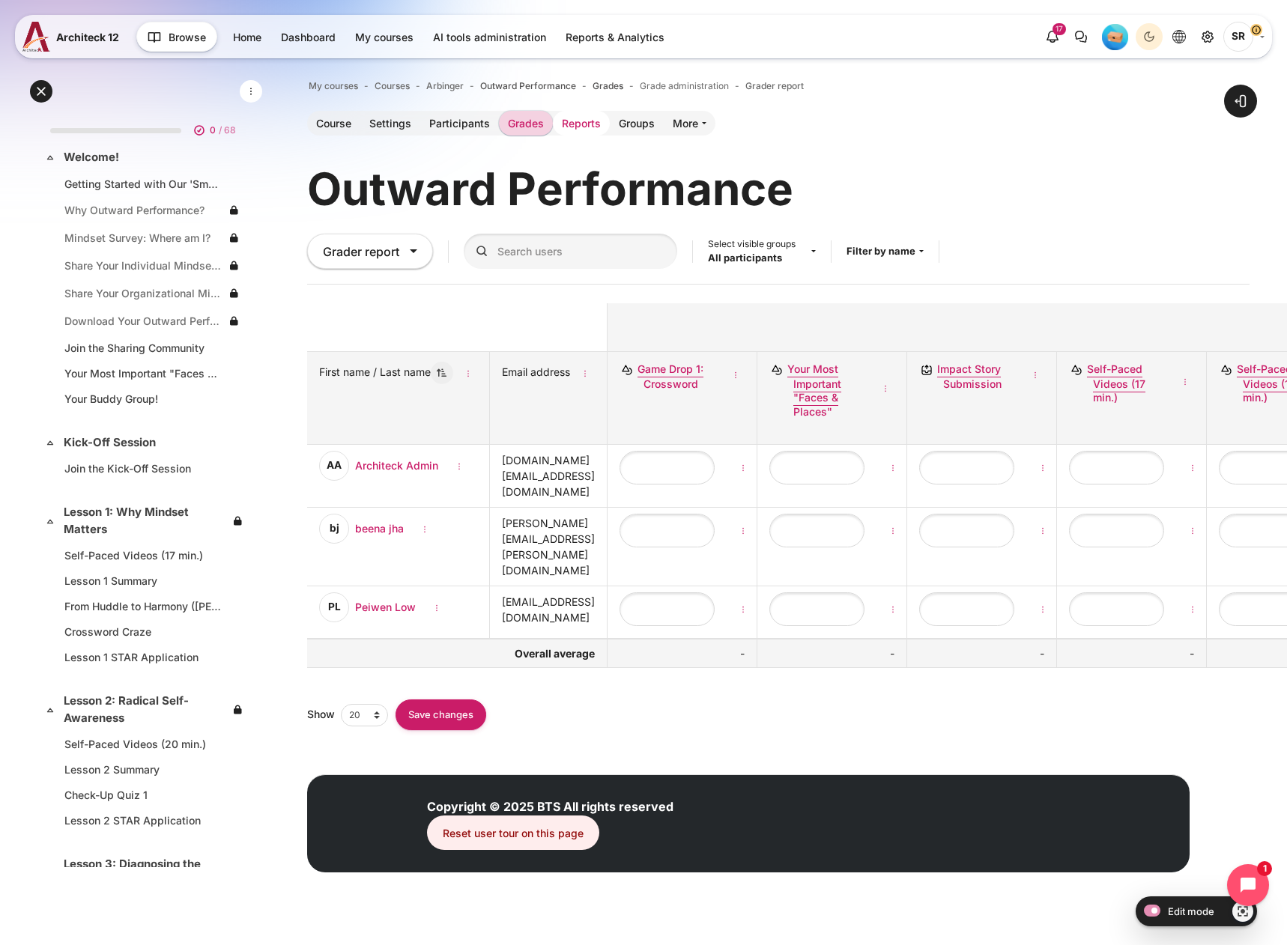
click at [580, 125] on link "Reports" at bounding box center [581, 123] width 57 height 25
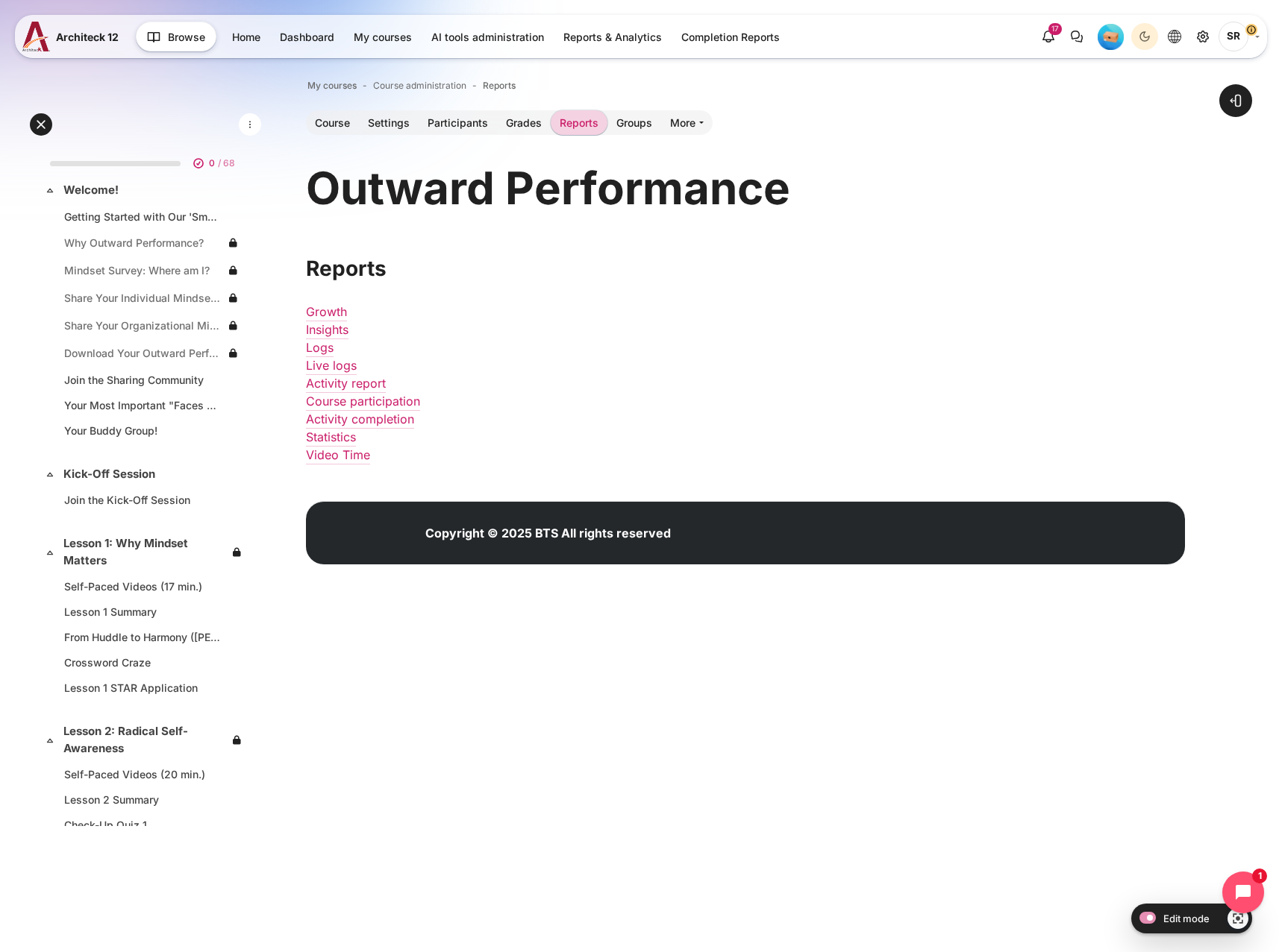
drag, startPoint x: 974, startPoint y: 791, endPoint x: 978, endPoint y: 779, distance: 12.6
click at [976, 604] on html "Skip to main content Expand all Collapse all 0 / 68 Expand" at bounding box center [641, 302] width 1282 height 604
